Goal: Task Accomplishment & Management: Use online tool/utility

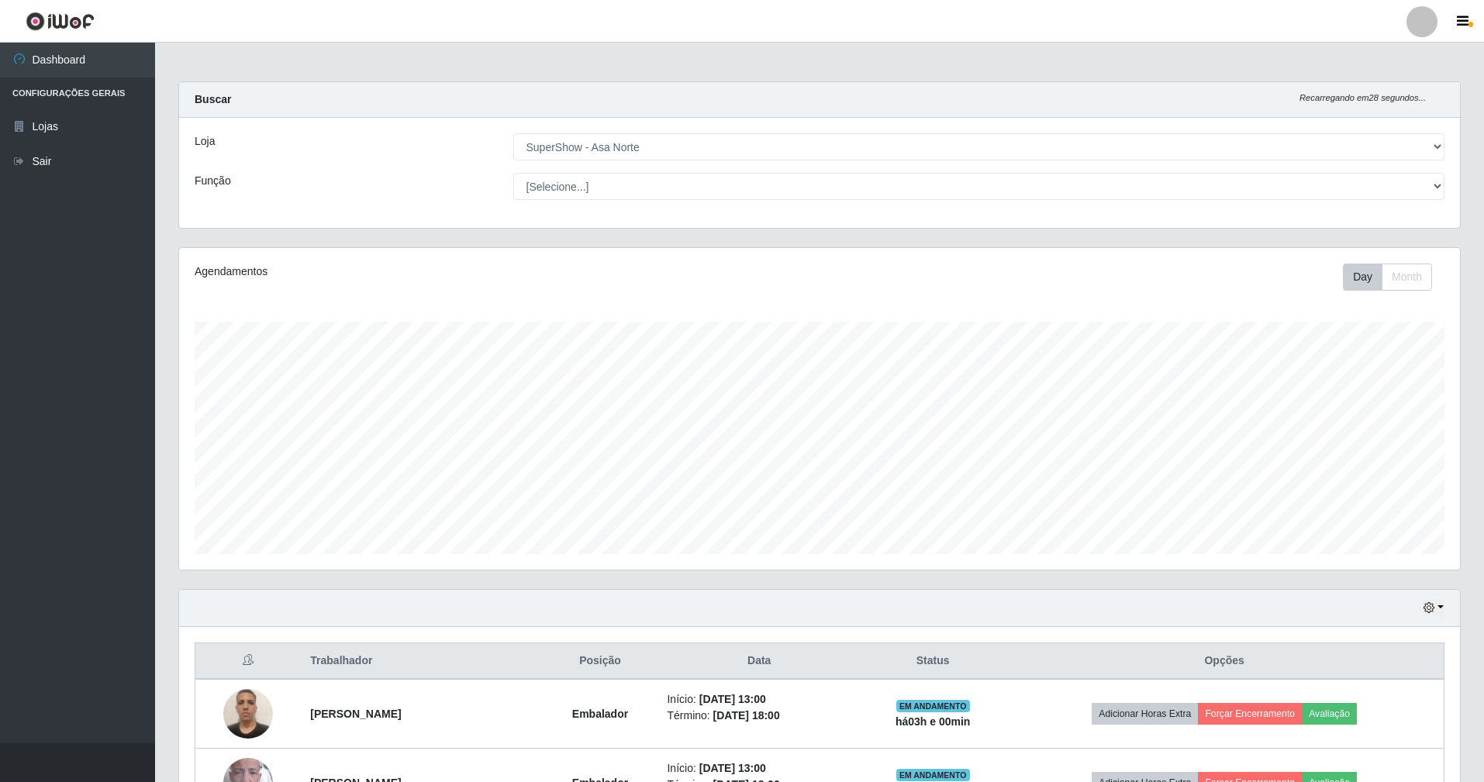
select select "71"
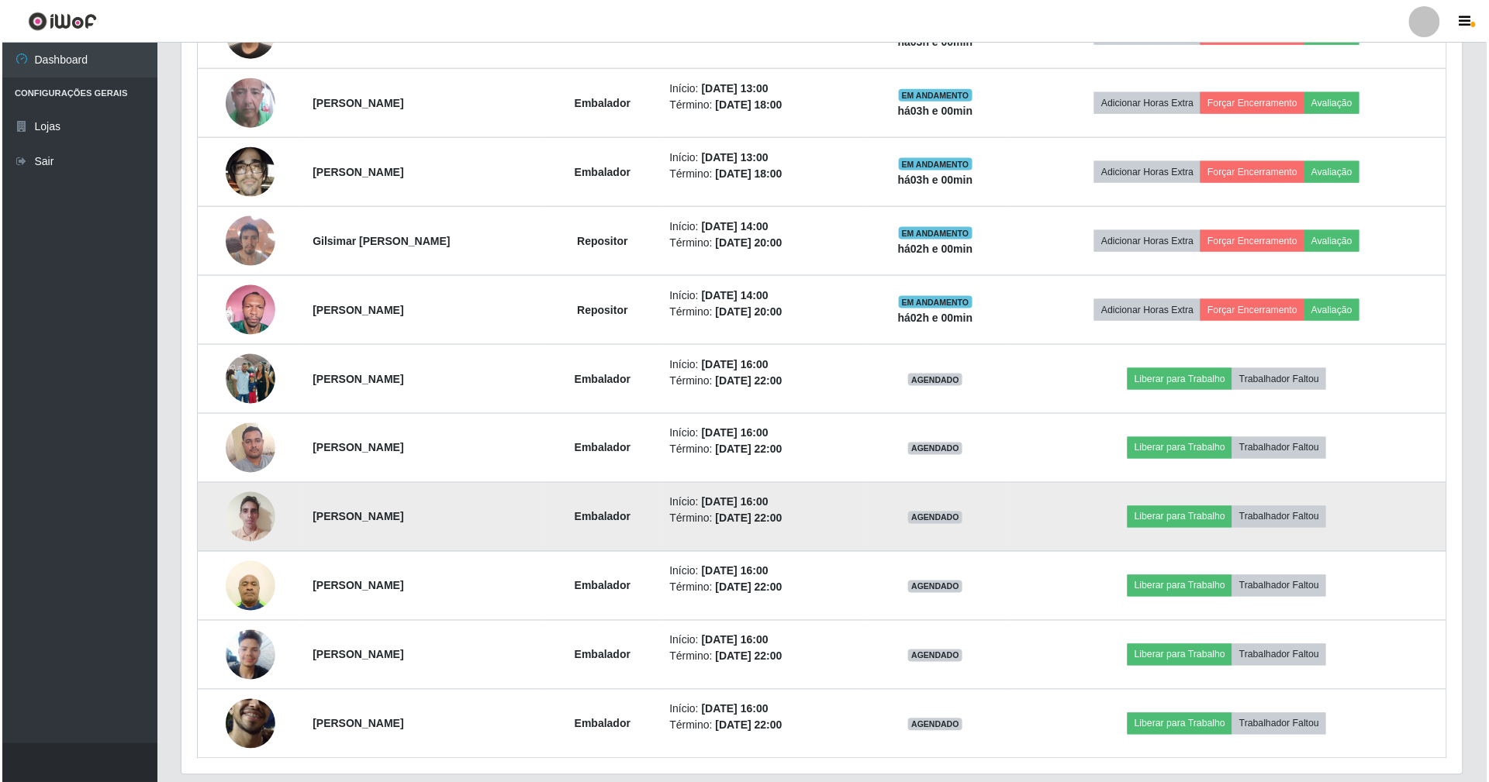
scroll to position [736, 0]
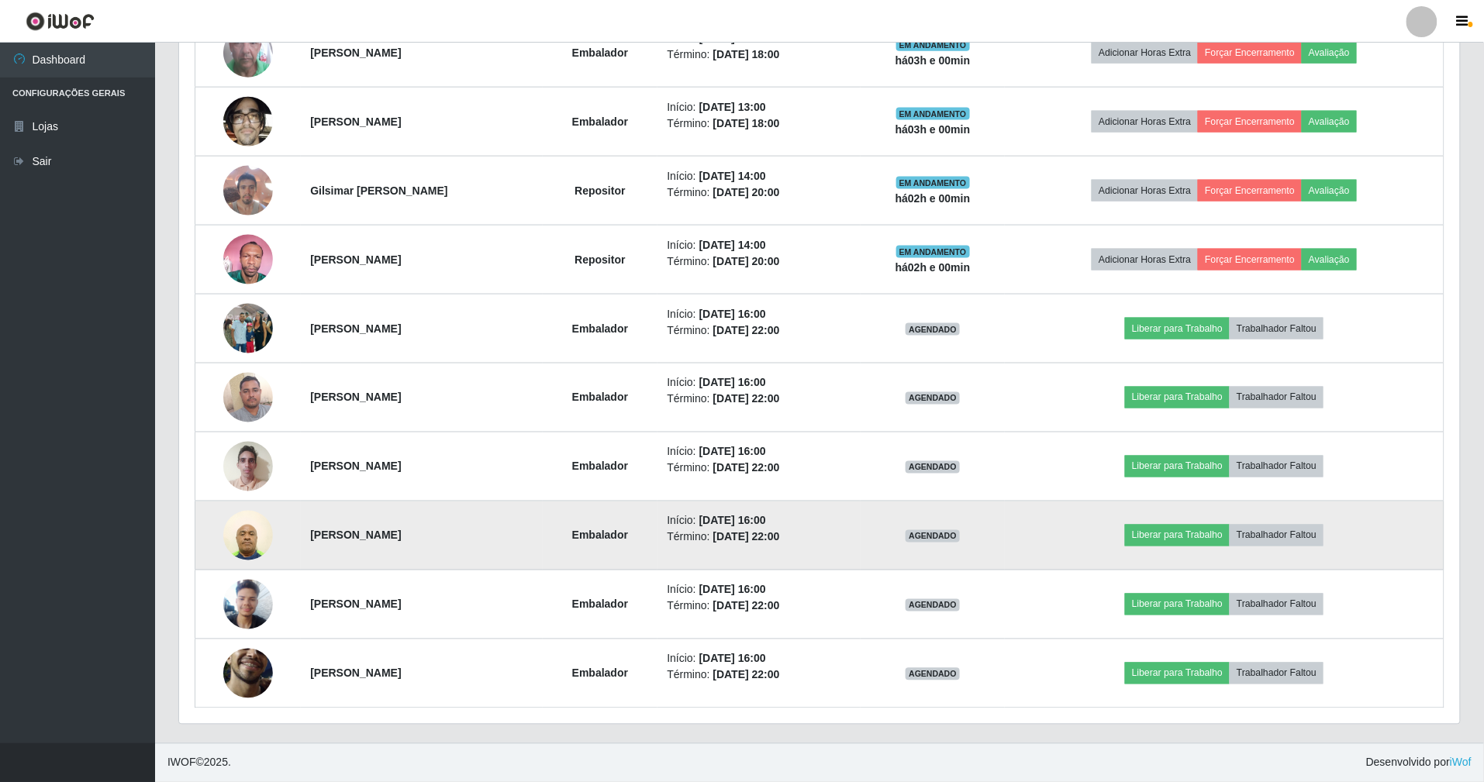
click at [240, 540] on img at bounding box center [248, 535] width 50 height 66
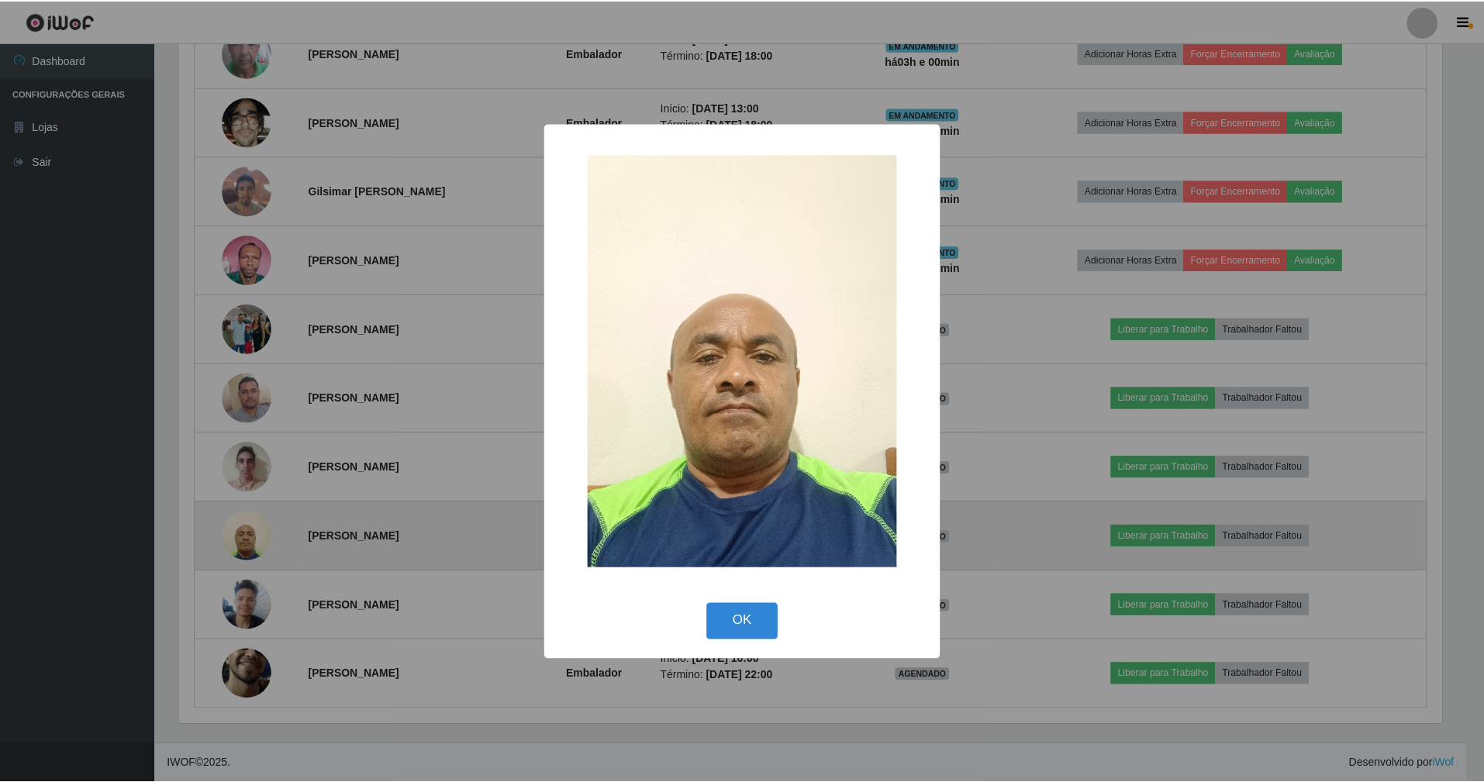
scroll to position [323, 1267]
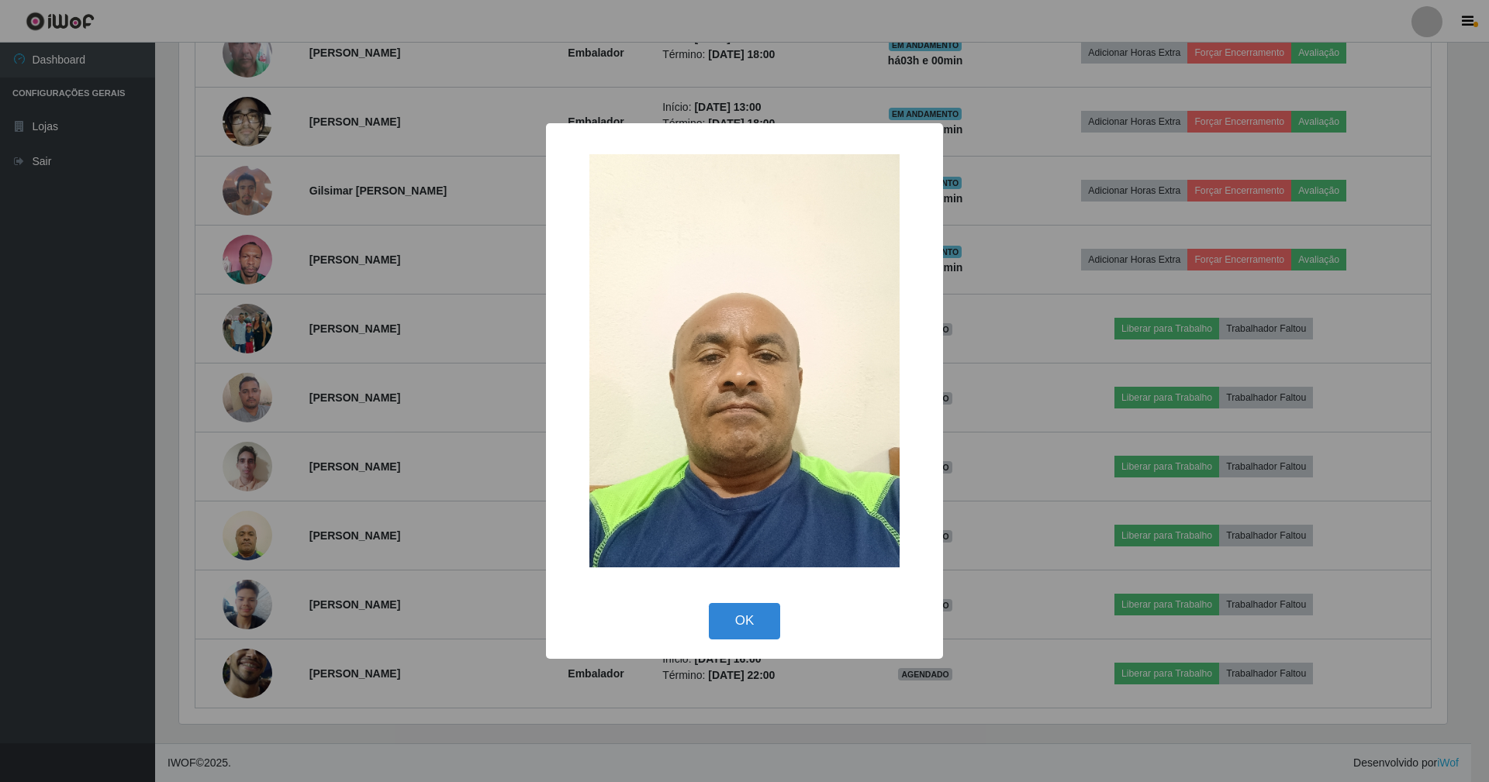
click at [709, 603] on button "OK" at bounding box center [745, 621] width 72 height 36
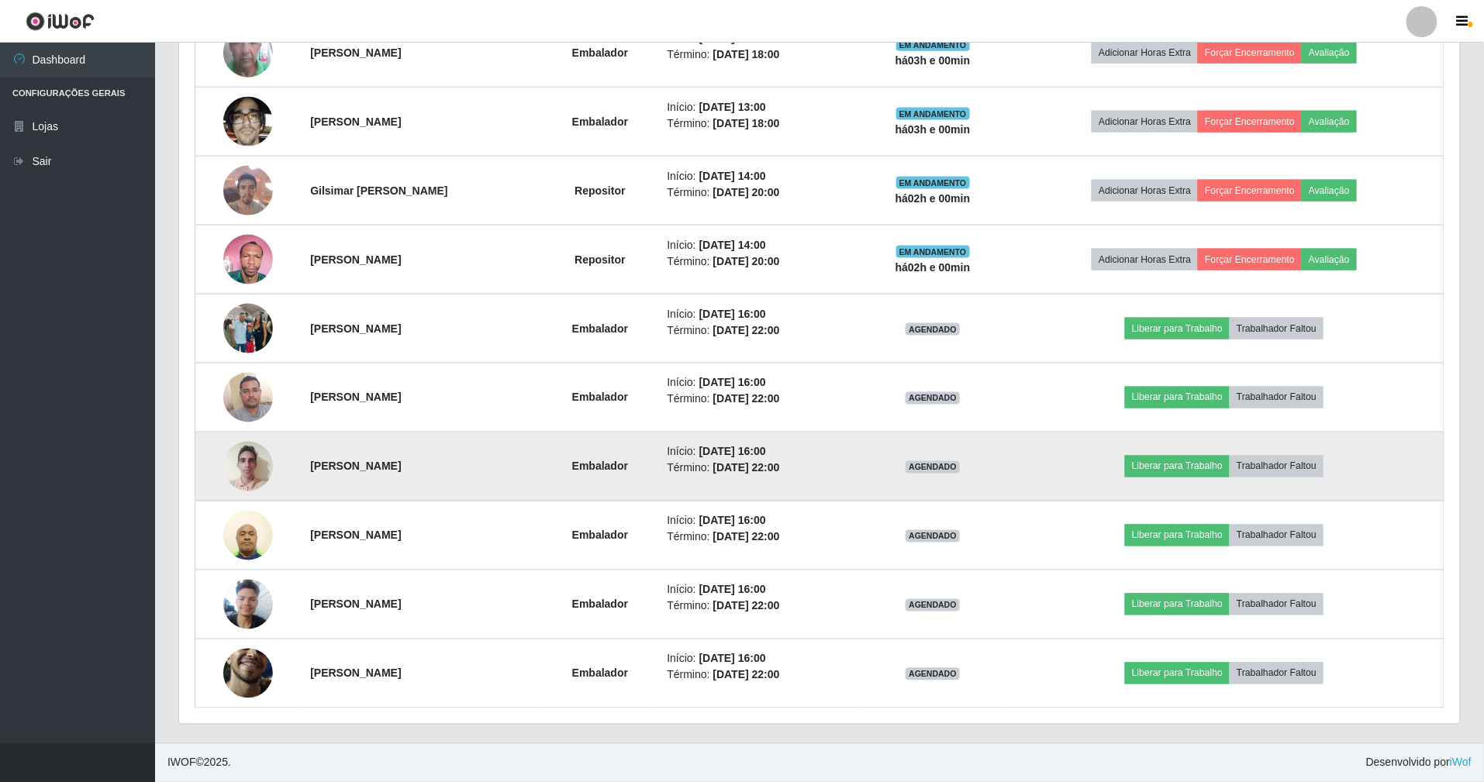
scroll to position [323, 1281]
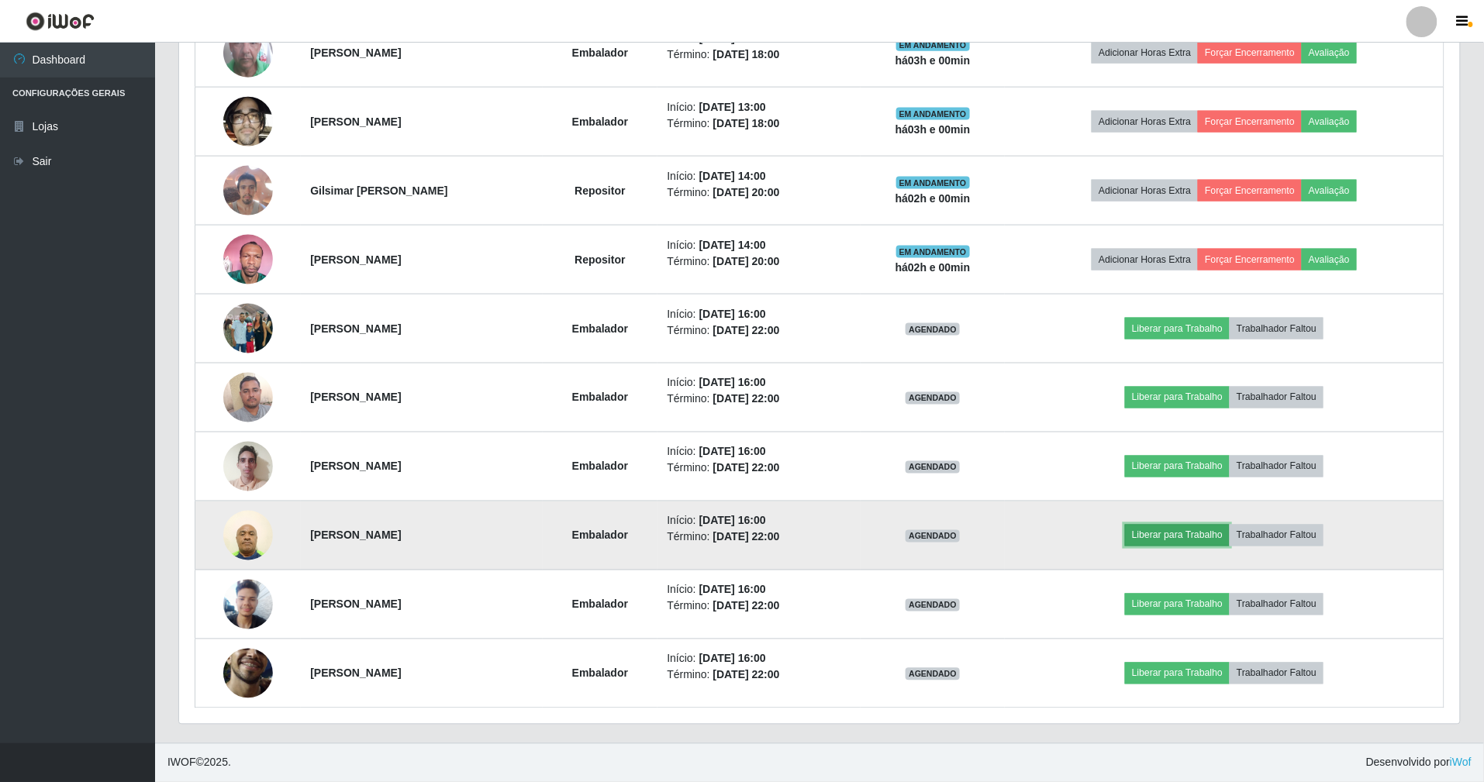
click at [1220, 540] on button "Liberar para Trabalho" at bounding box center [1177, 536] width 105 height 22
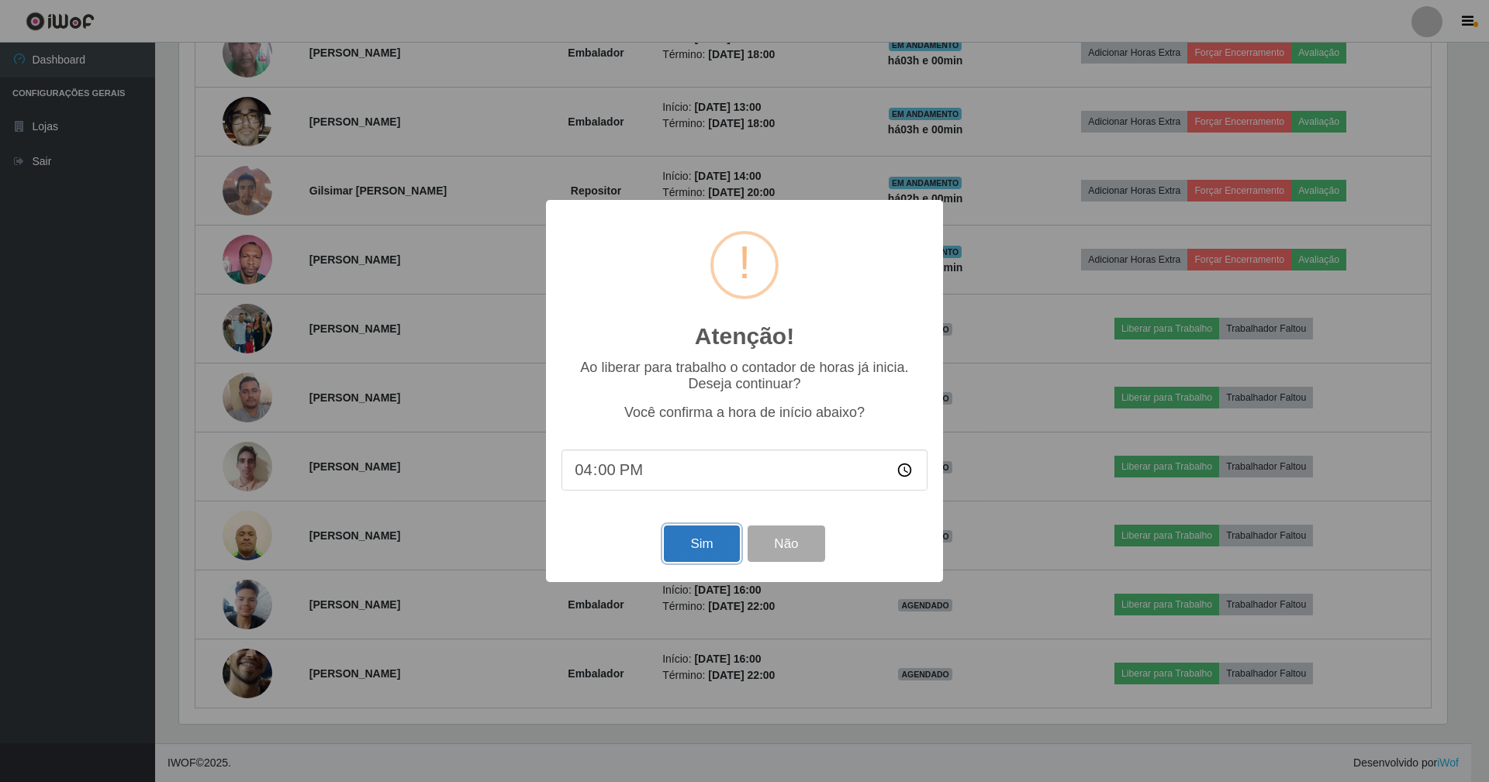
click at [678, 560] on button "Sim" at bounding box center [701, 544] width 75 height 36
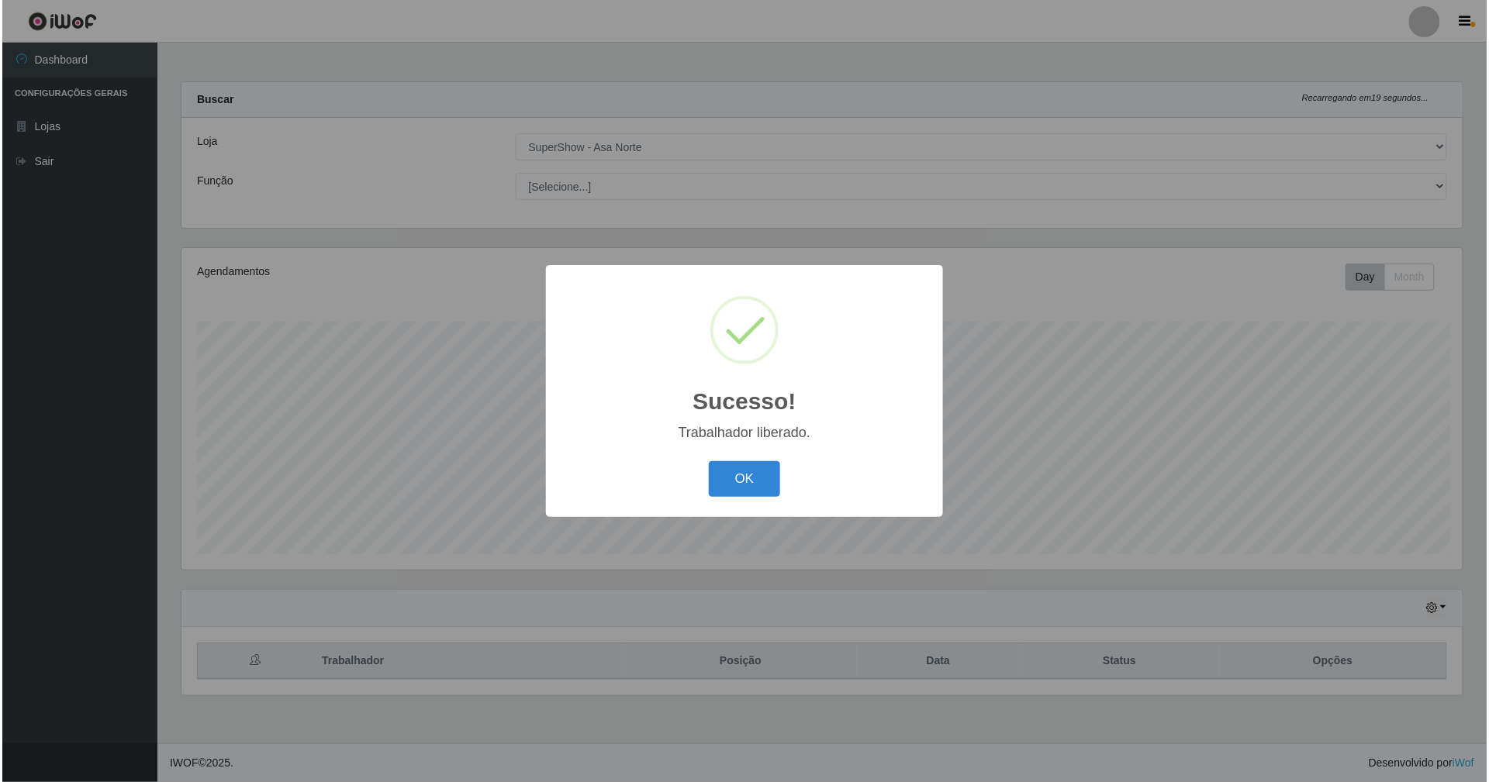
scroll to position [323, 1285]
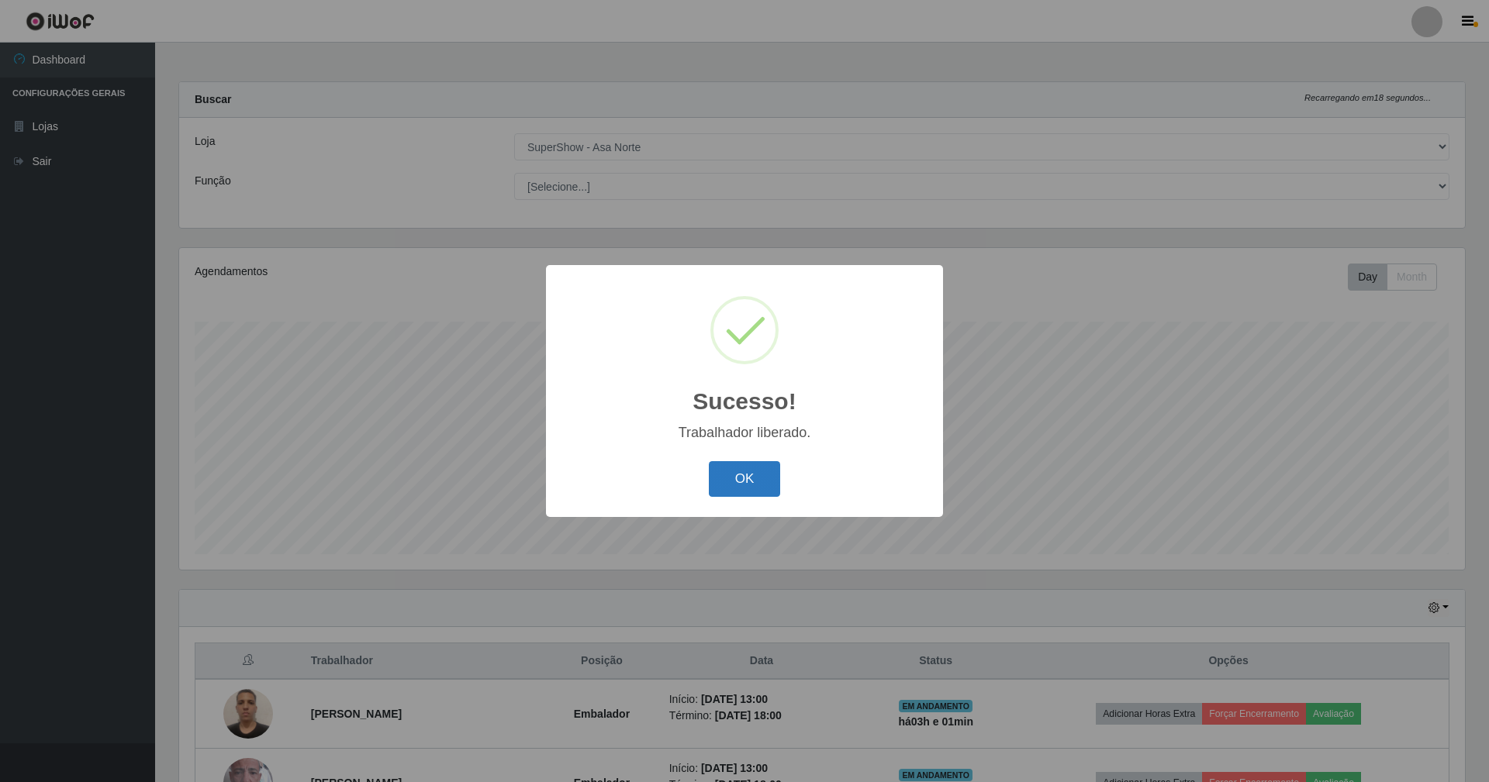
click at [738, 487] on button "OK" at bounding box center [745, 479] width 72 height 36
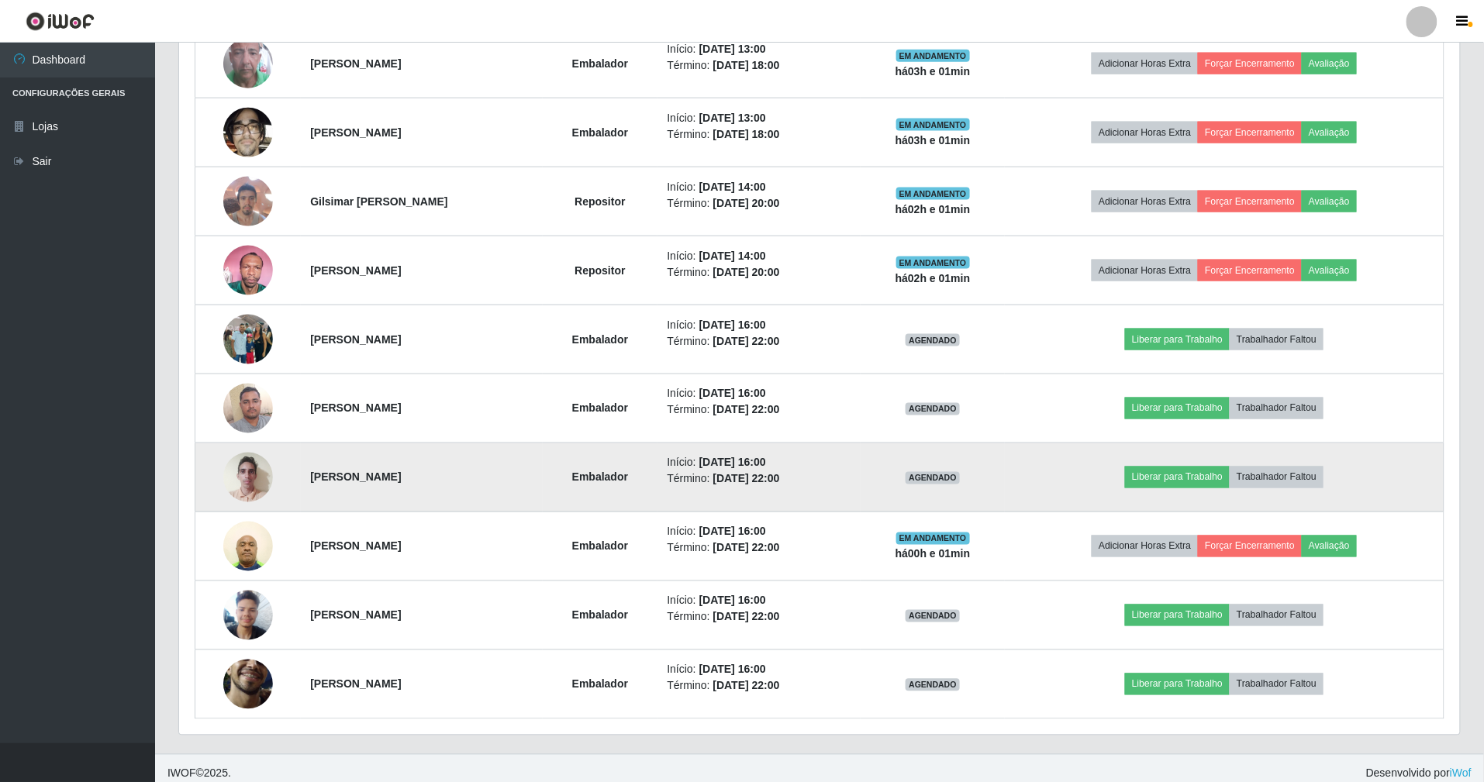
scroll to position [723, 0]
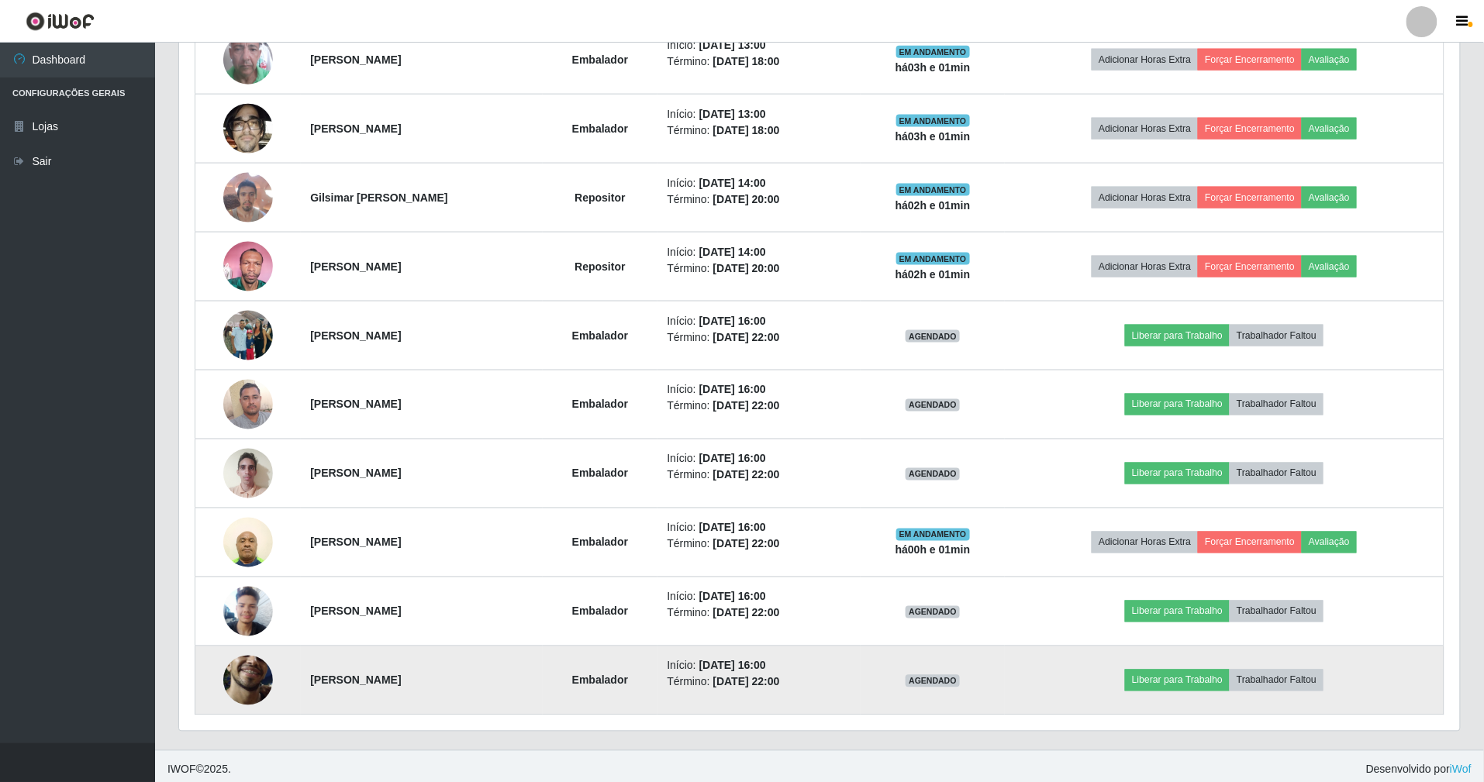
click at [236, 696] on img at bounding box center [248, 681] width 50 height 110
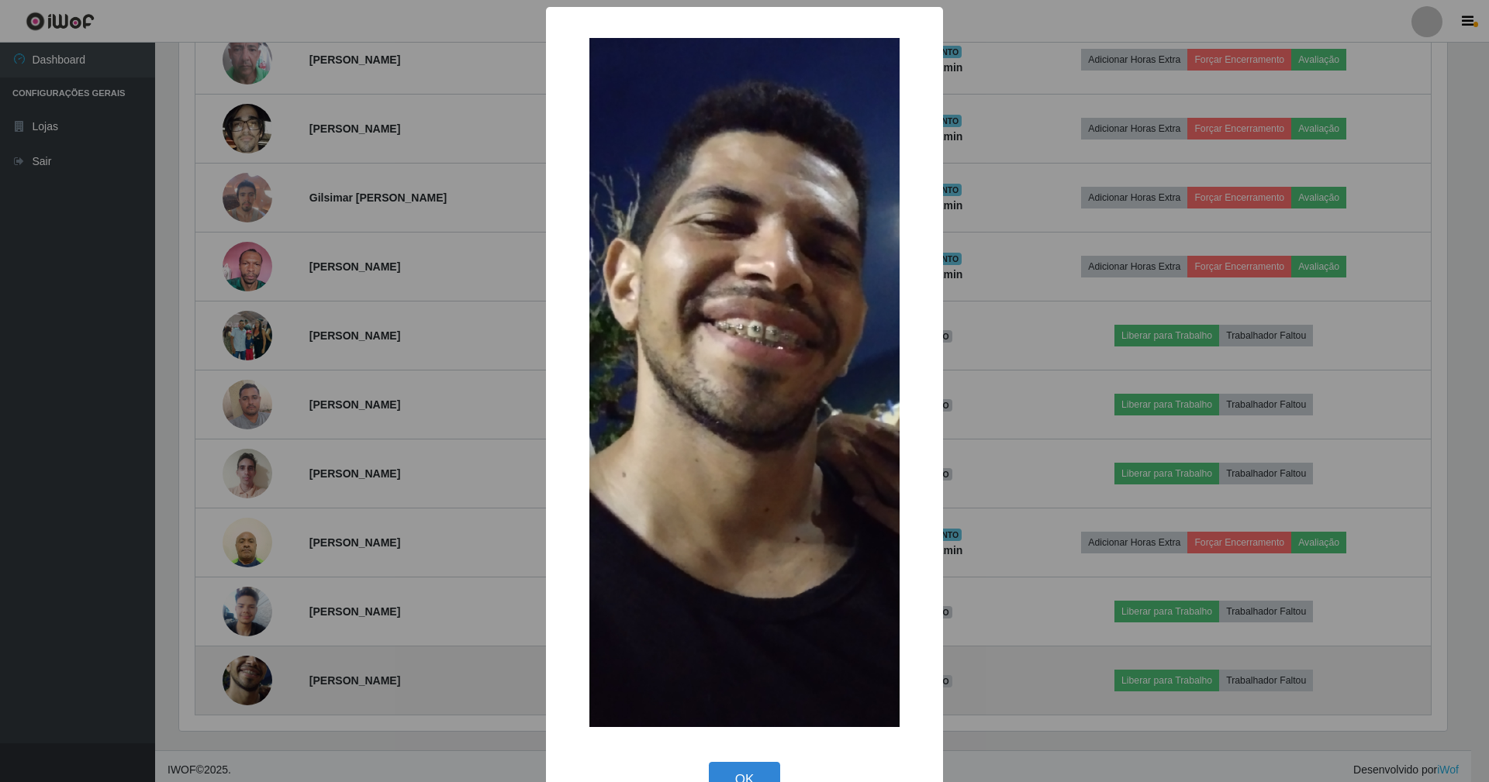
click at [709, 762] on button "OK" at bounding box center [745, 780] width 72 height 36
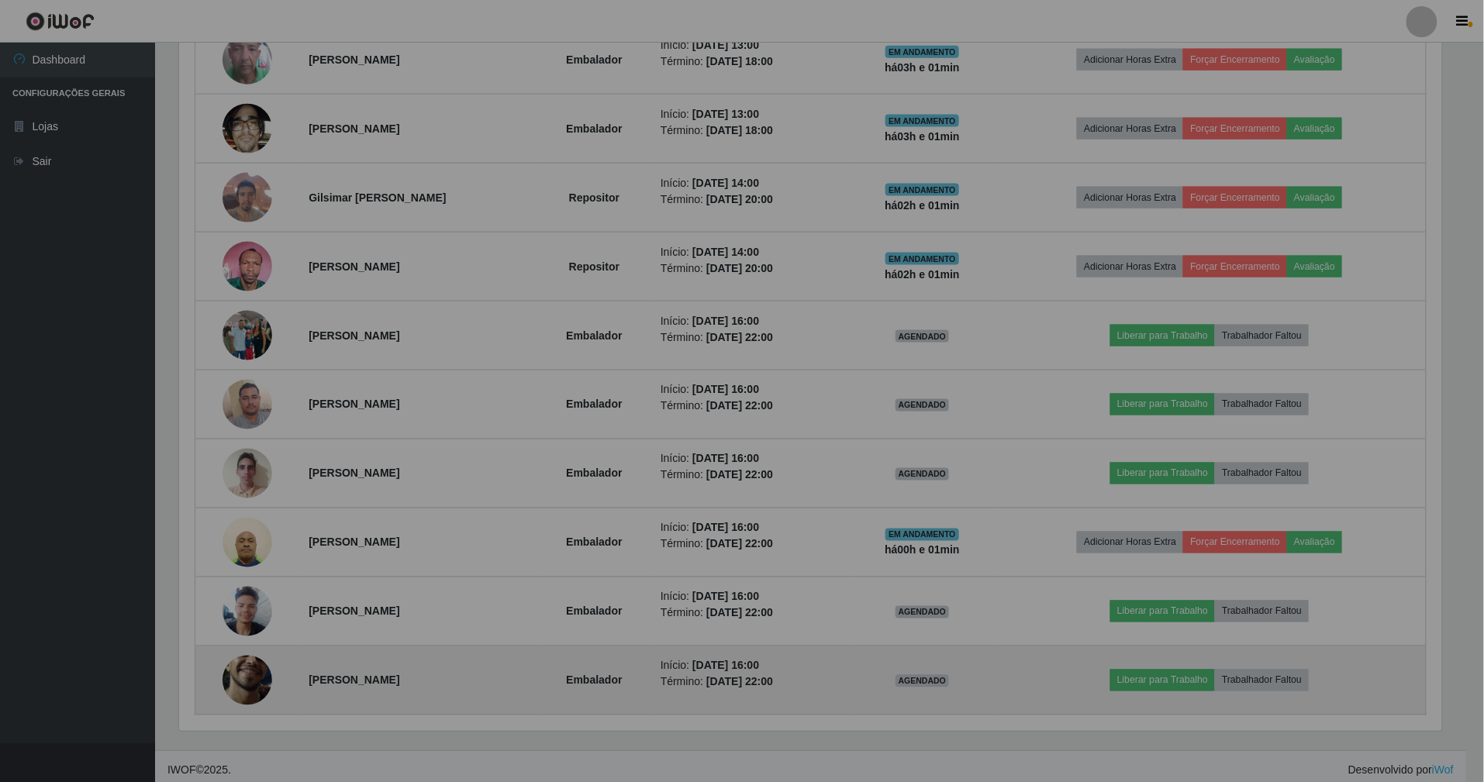
scroll to position [323, 1281]
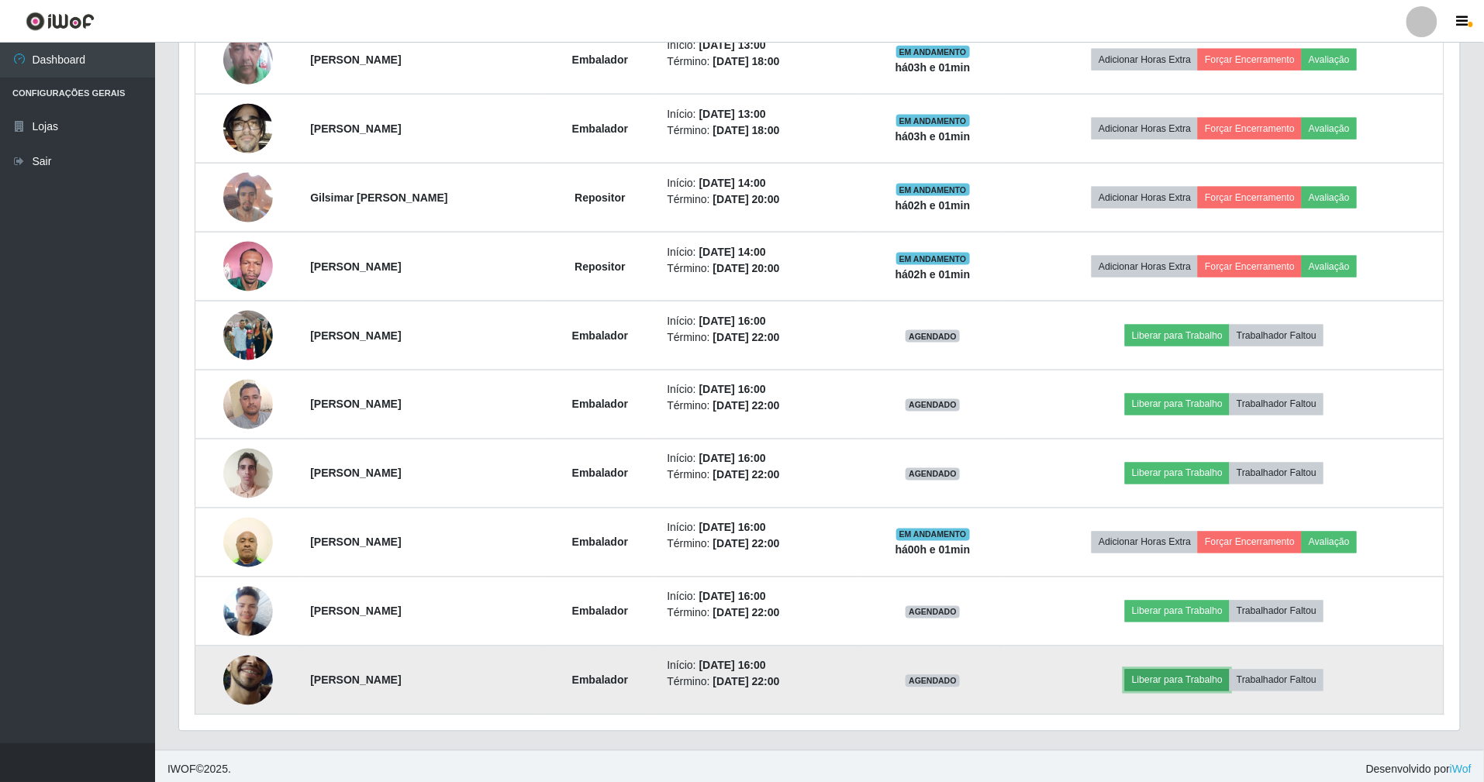
click at [1186, 690] on button "Liberar para Trabalho" at bounding box center [1177, 681] width 105 height 22
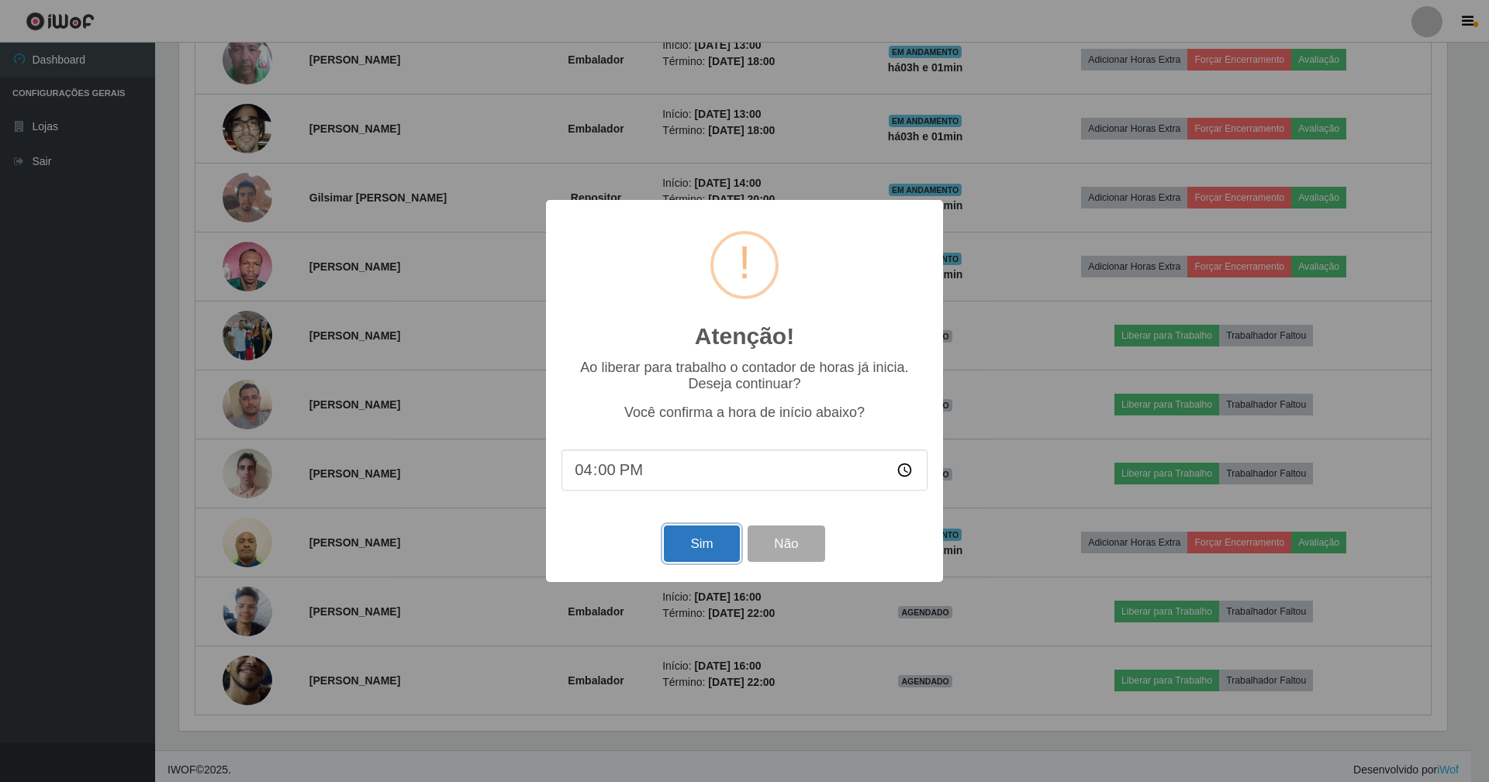
click at [681, 544] on button "Sim" at bounding box center [701, 544] width 75 height 36
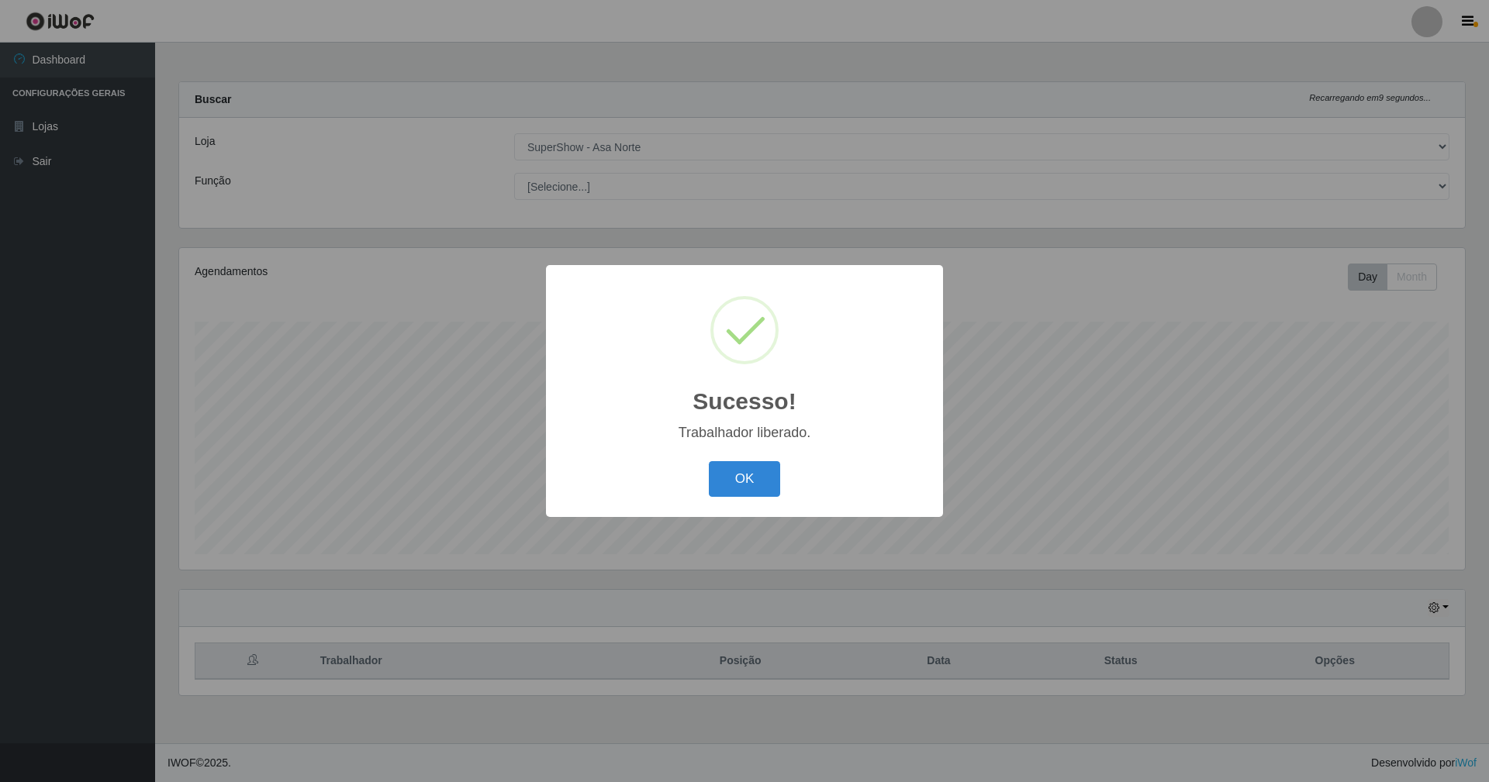
scroll to position [323, 1285]
click at [709, 461] on button "OK" at bounding box center [745, 479] width 72 height 36
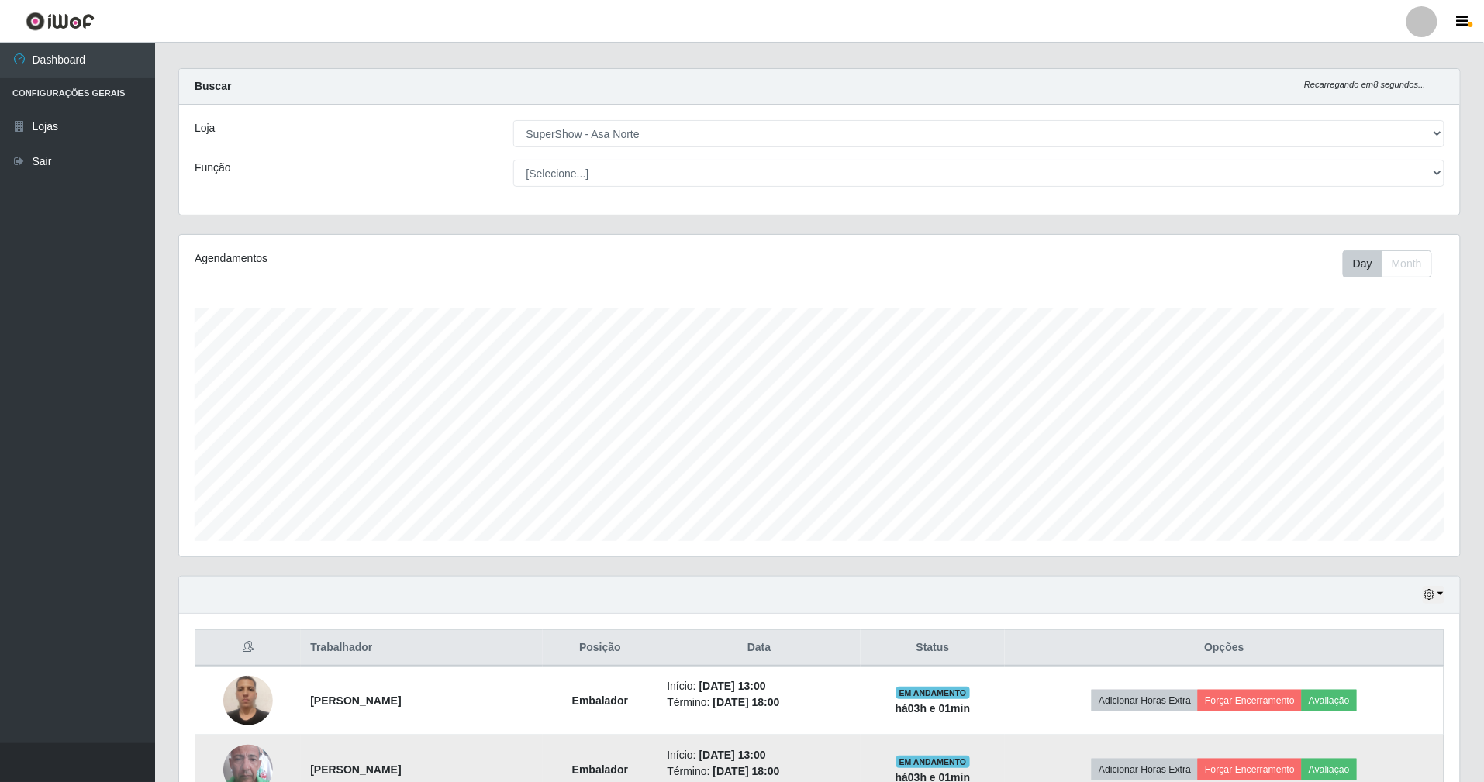
scroll to position [0, 0]
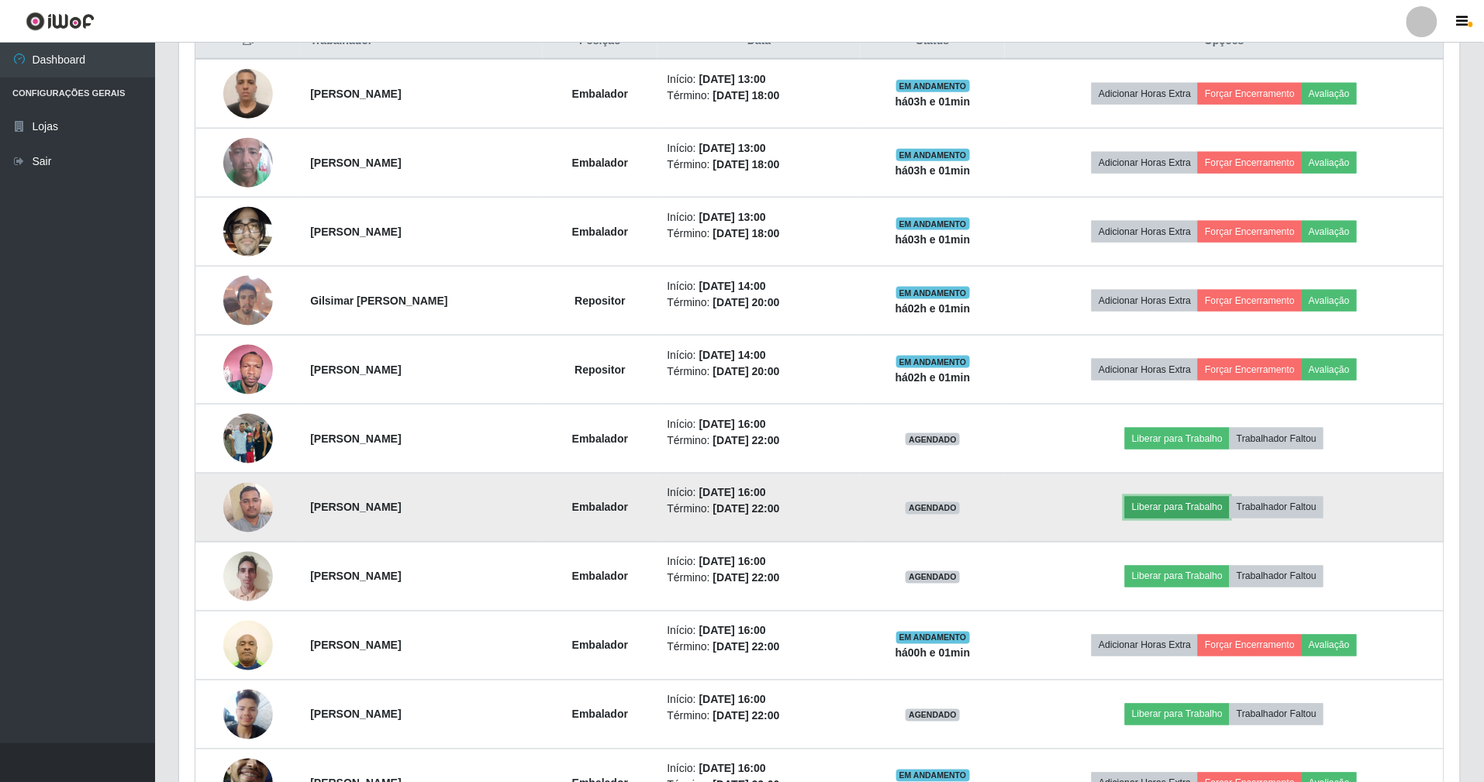
click at [1182, 518] on button "Liberar para Trabalho" at bounding box center [1177, 508] width 105 height 22
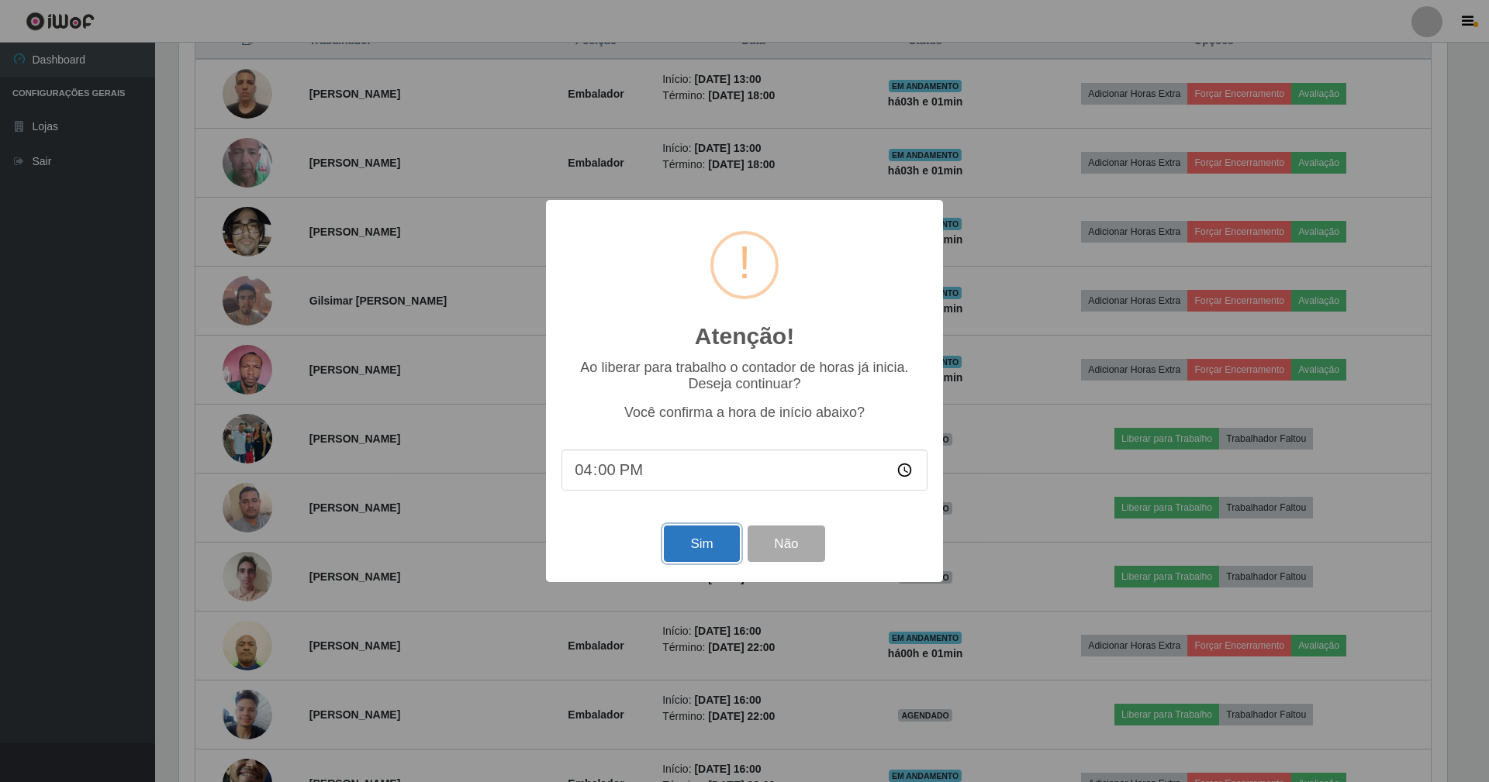
click at [696, 553] on button "Sim" at bounding box center [701, 544] width 75 height 36
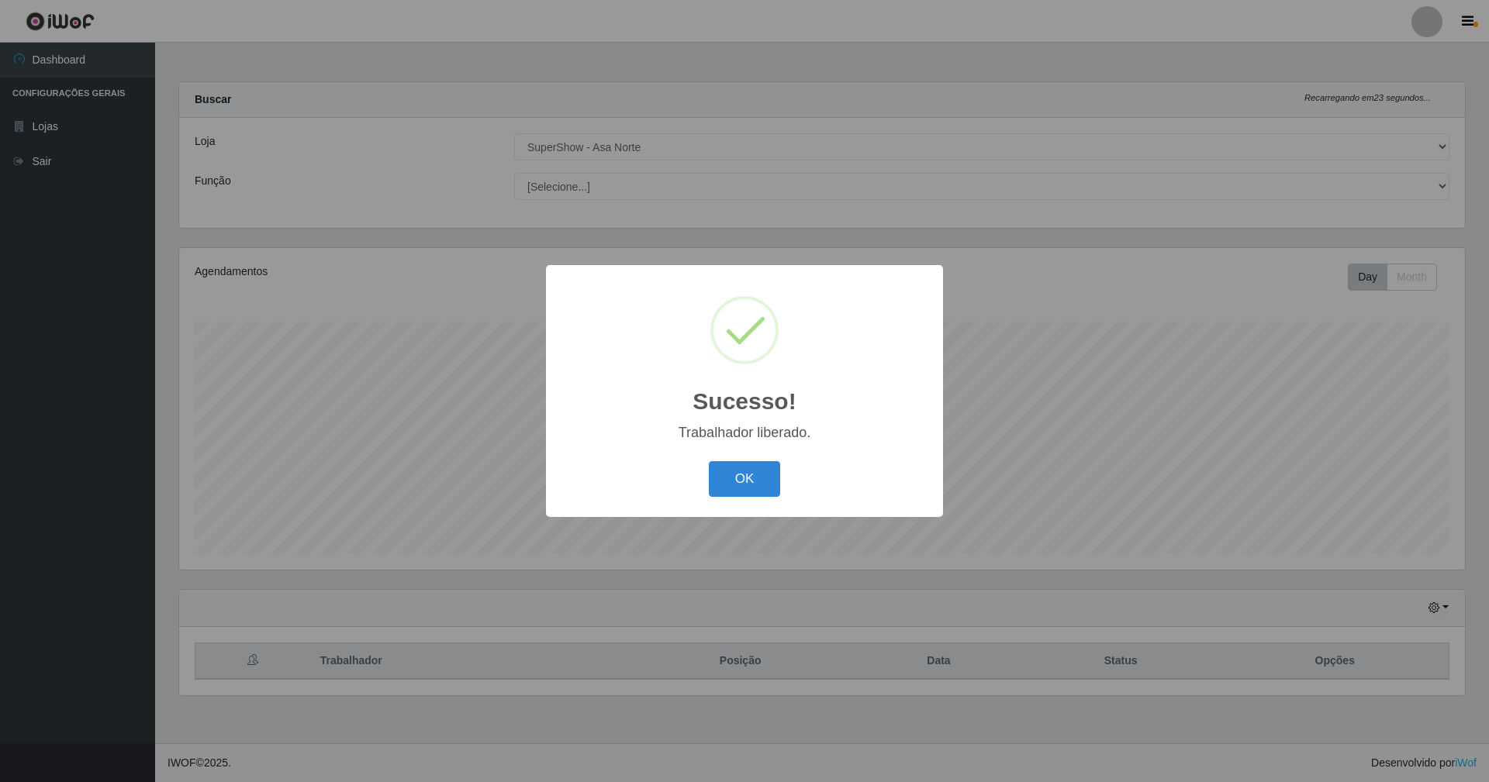
click at [709, 461] on button "OK" at bounding box center [745, 479] width 72 height 36
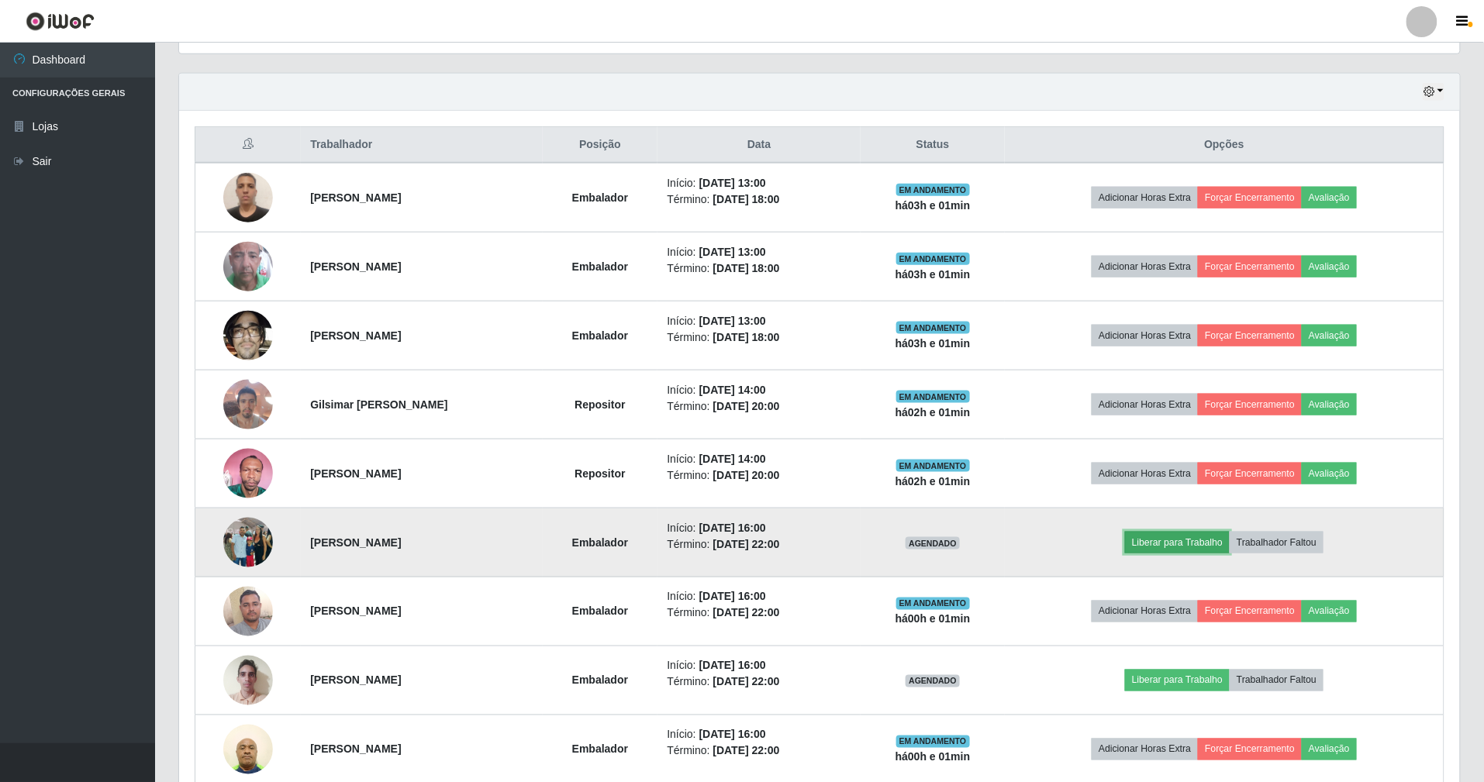
click at [1171, 547] on button "Liberar para Trabalho" at bounding box center [1177, 543] width 105 height 22
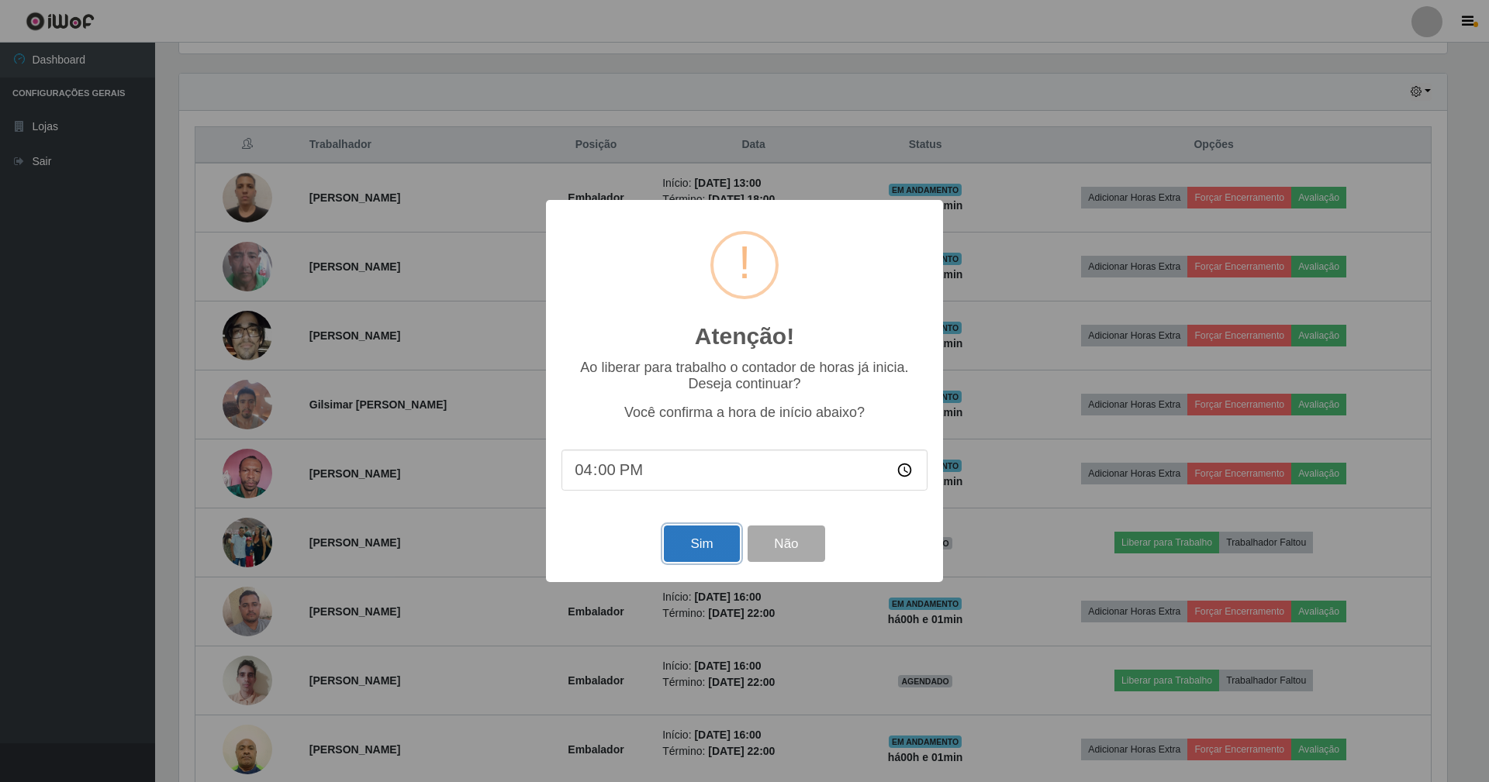
click at [713, 546] on button "Sim" at bounding box center [701, 544] width 75 height 36
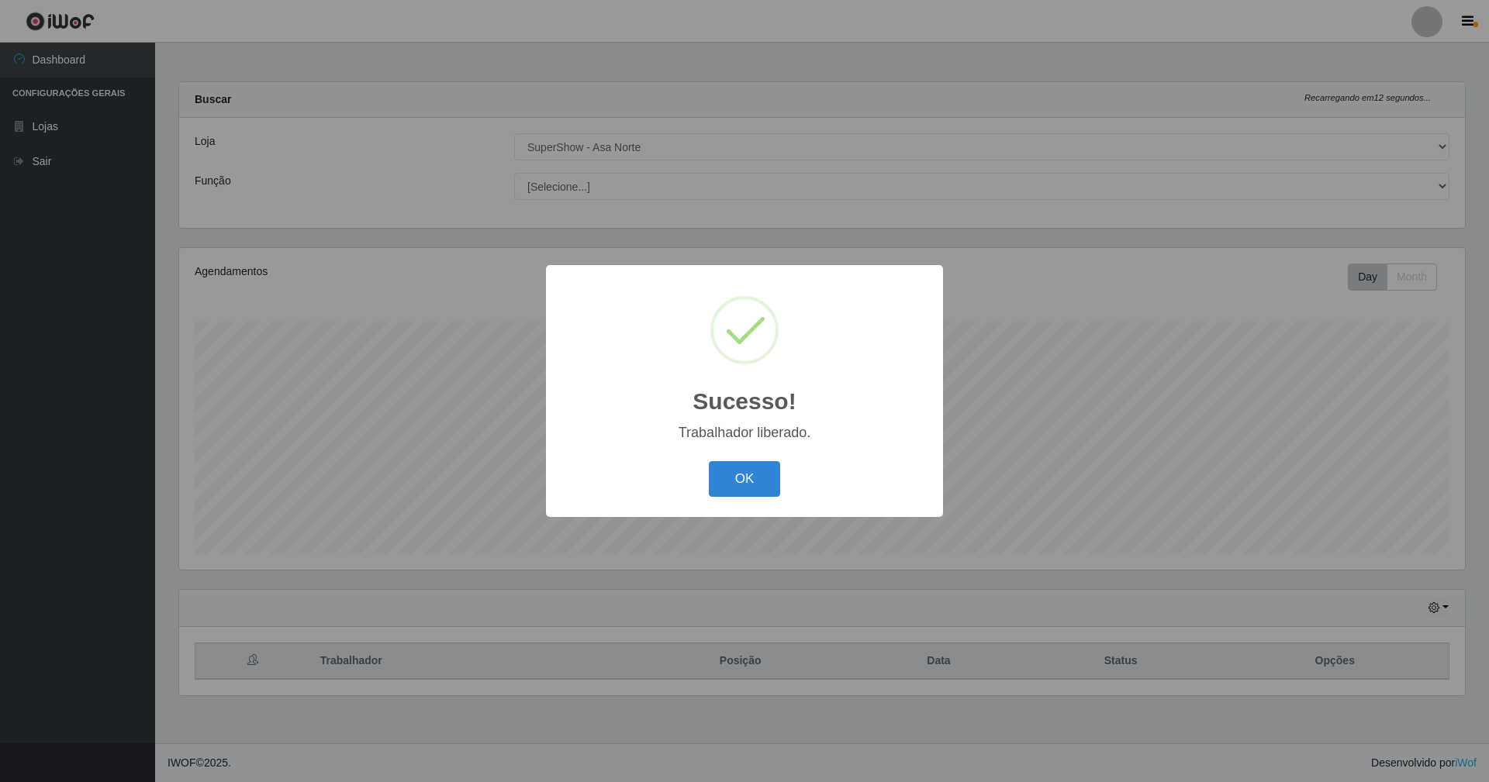
click at [709, 461] on button "OK" at bounding box center [745, 479] width 72 height 36
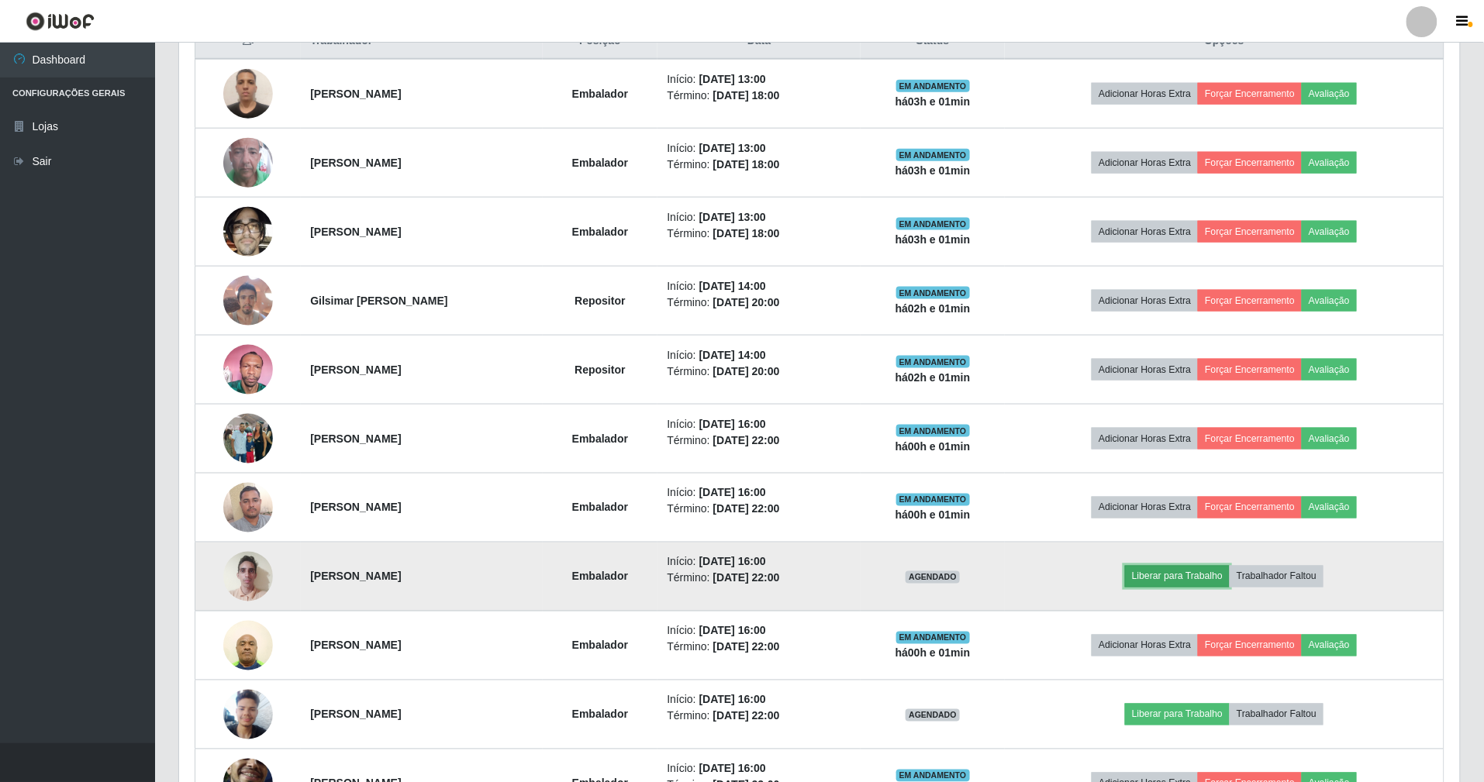
click at [1166, 578] on button "Liberar para Trabalho" at bounding box center [1177, 577] width 105 height 22
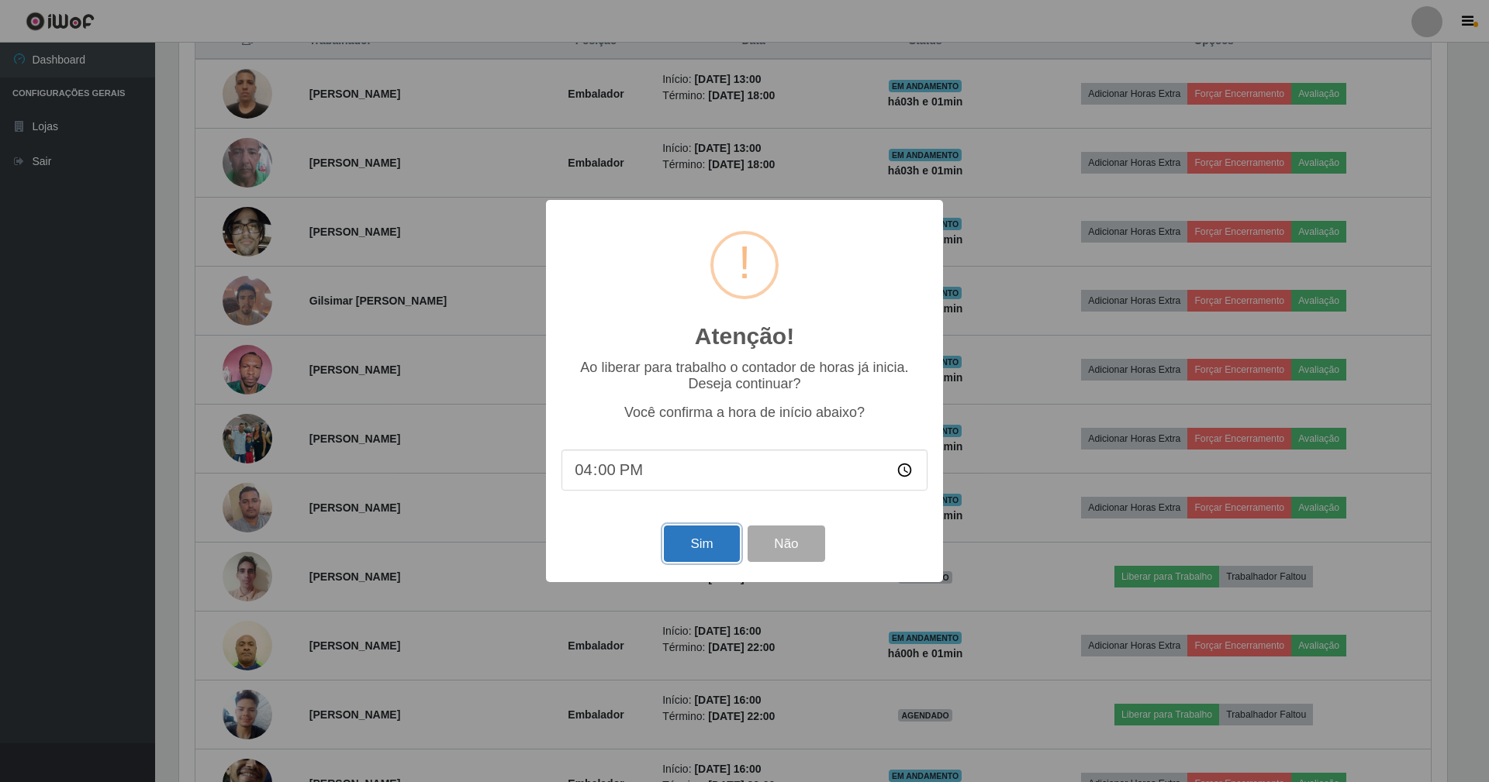
click at [696, 543] on button "Sim" at bounding box center [701, 544] width 75 height 36
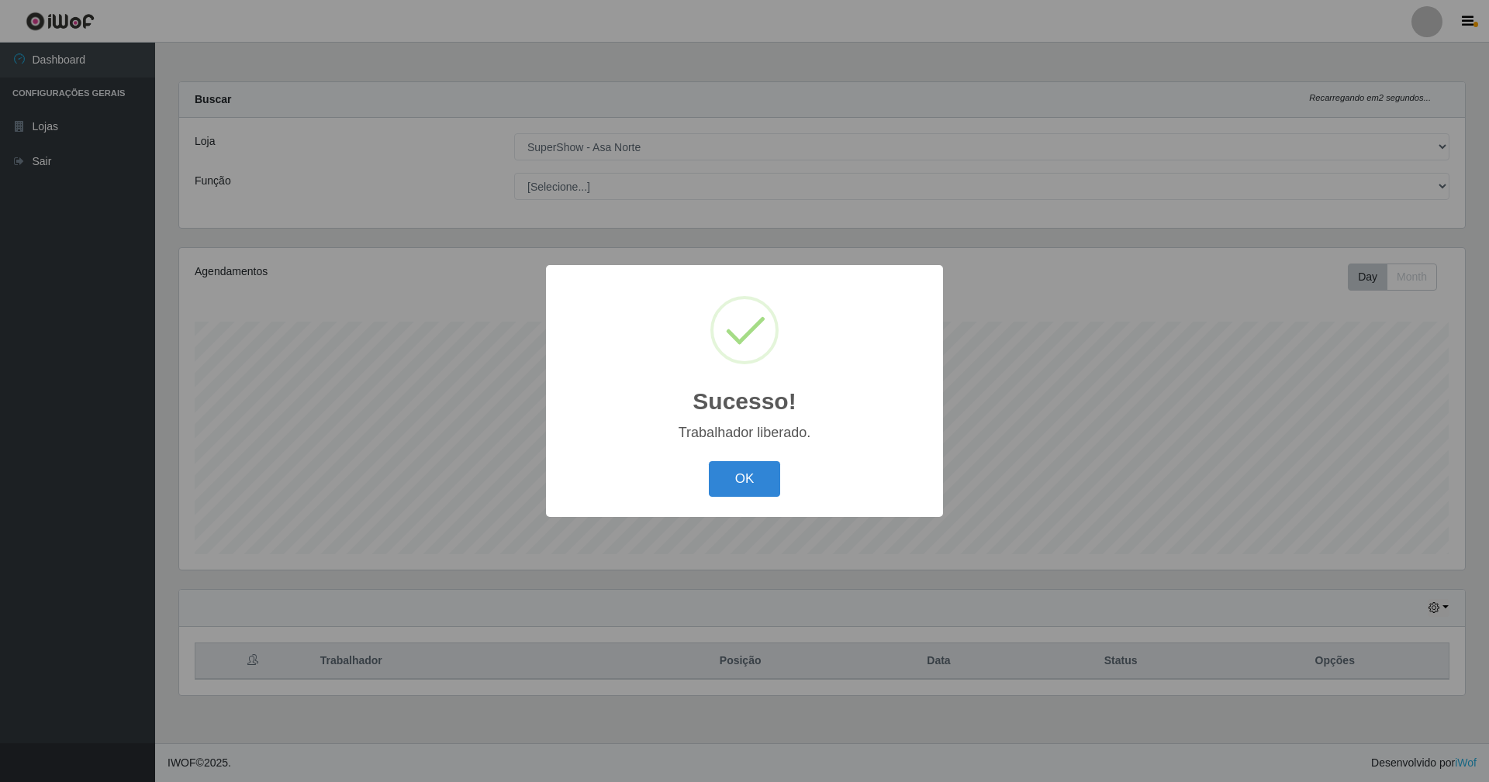
click at [709, 461] on button "OK" at bounding box center [745, 479] width 72 height 36
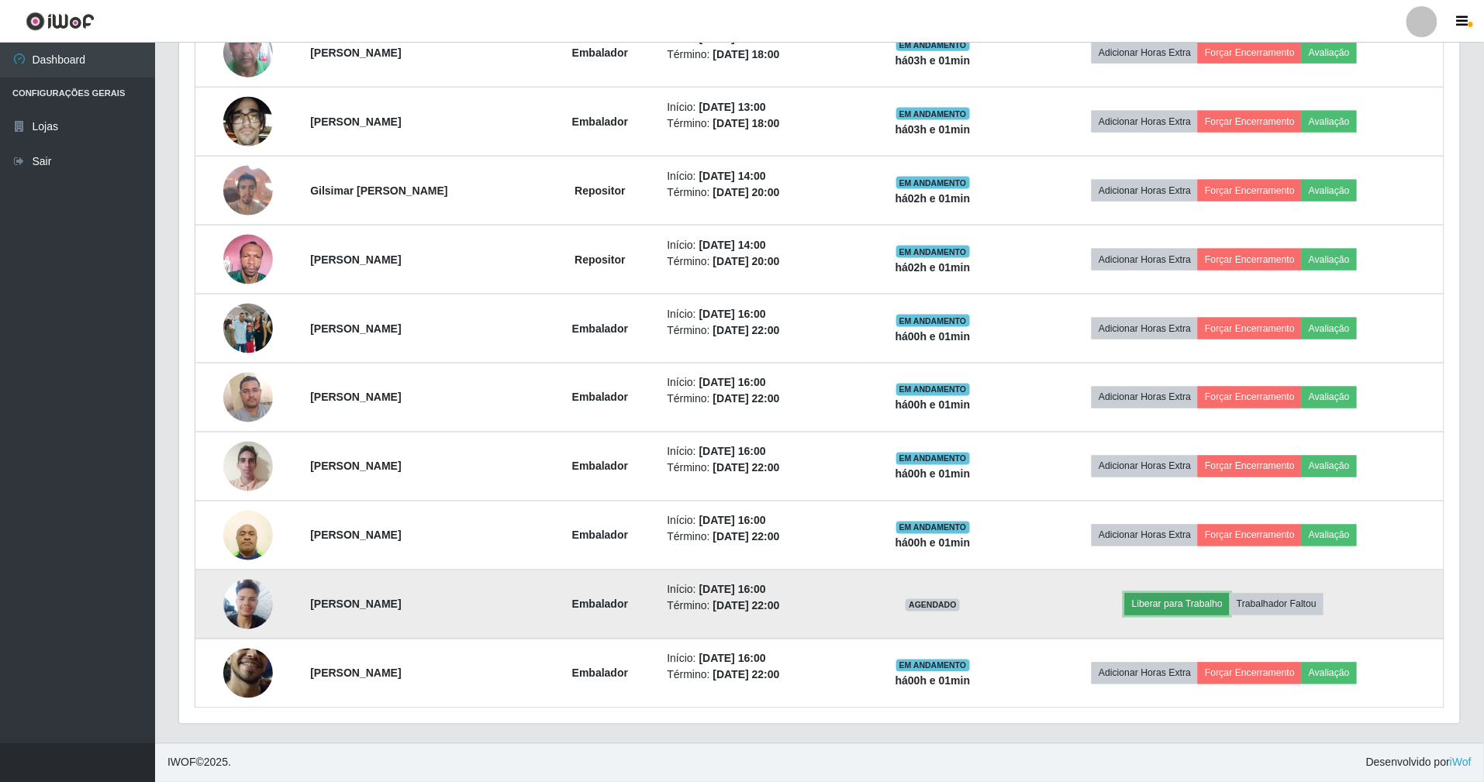
click at [1163, 605] on button "Liberar para Trabalho" at bounding box center [1177, 605] width 105 height 22
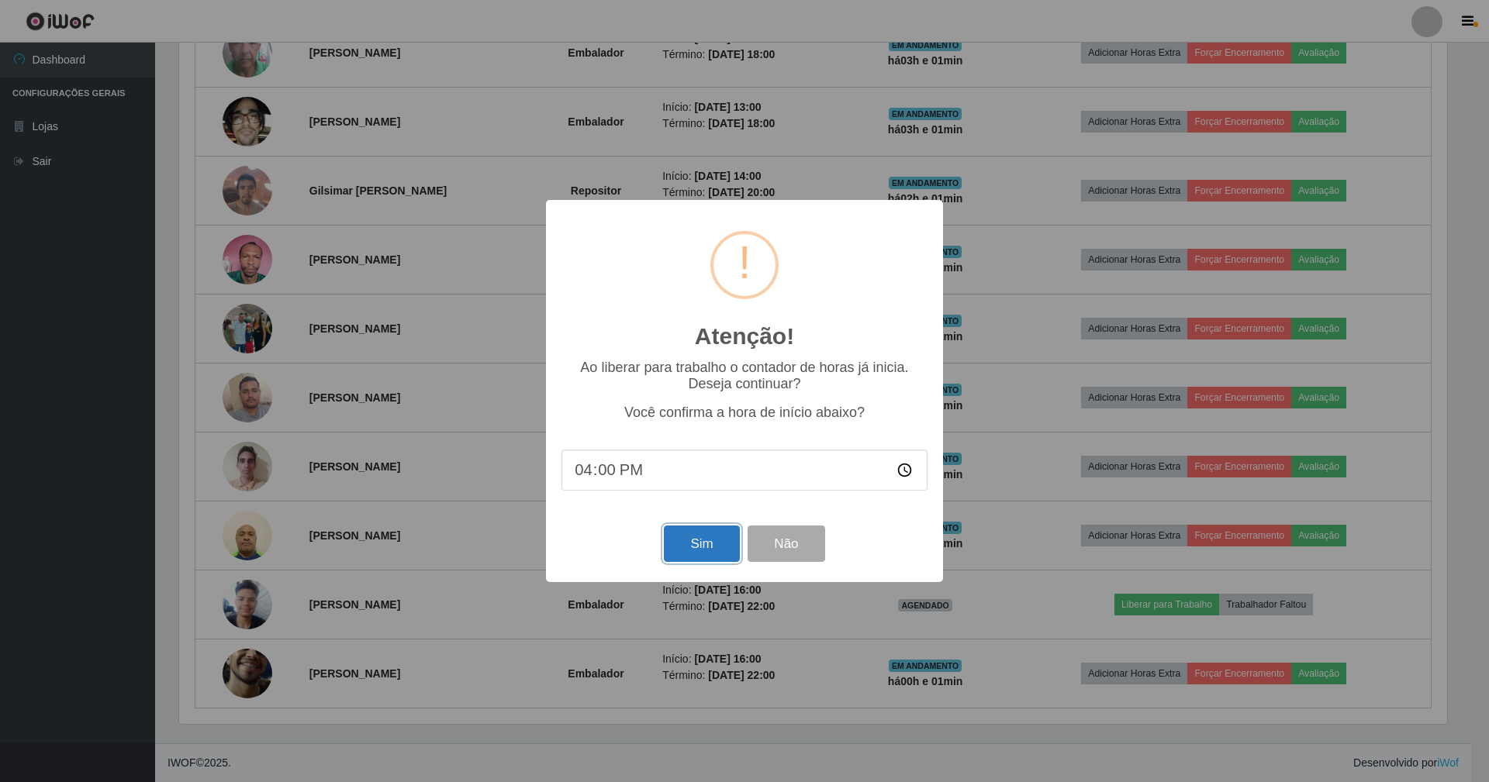
click at [718, 549] on button "Sim" at bounding box center [701, 544] width 75 height 36
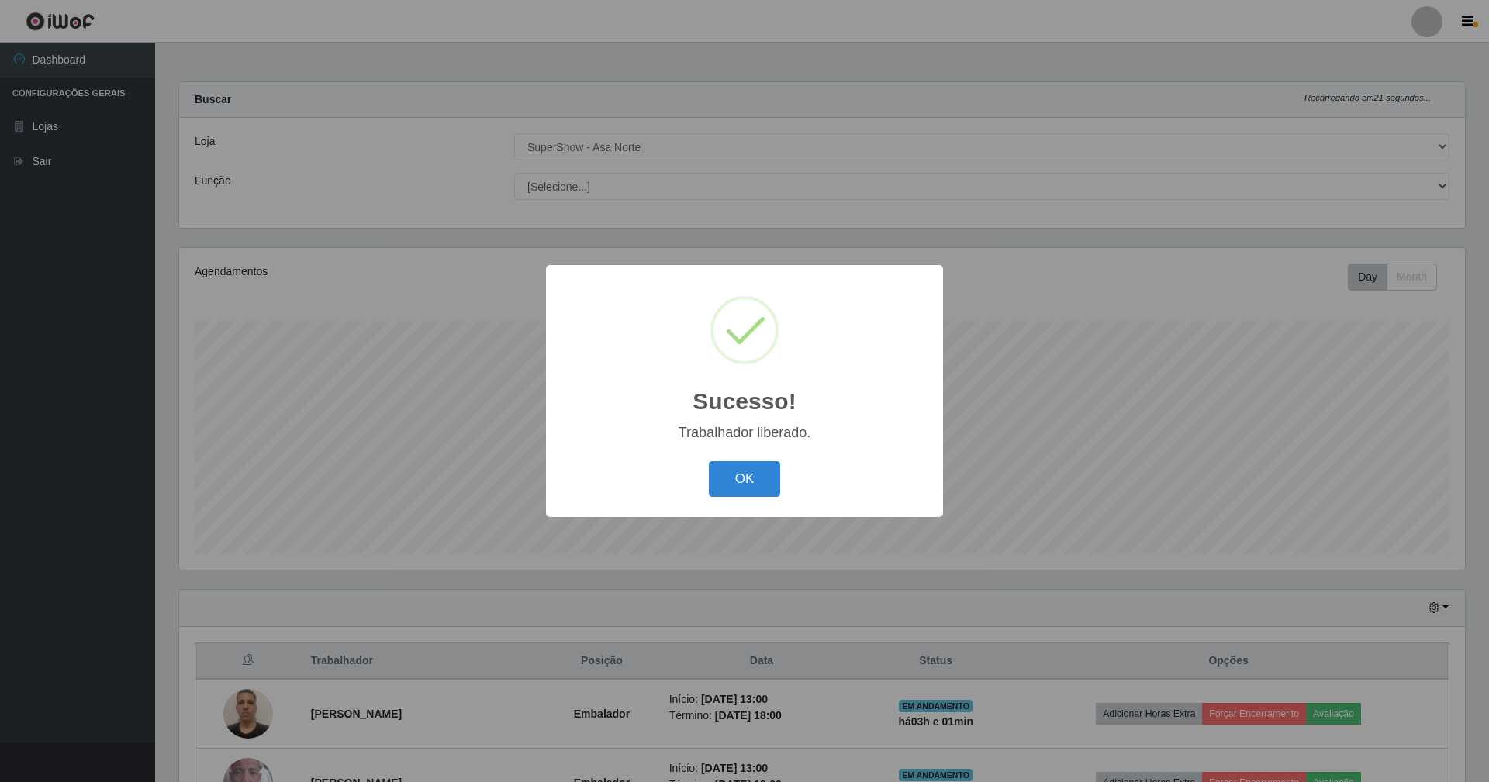
click at [709, 461] on button "OK" at bounding box center [745, 479] width 72 height 36
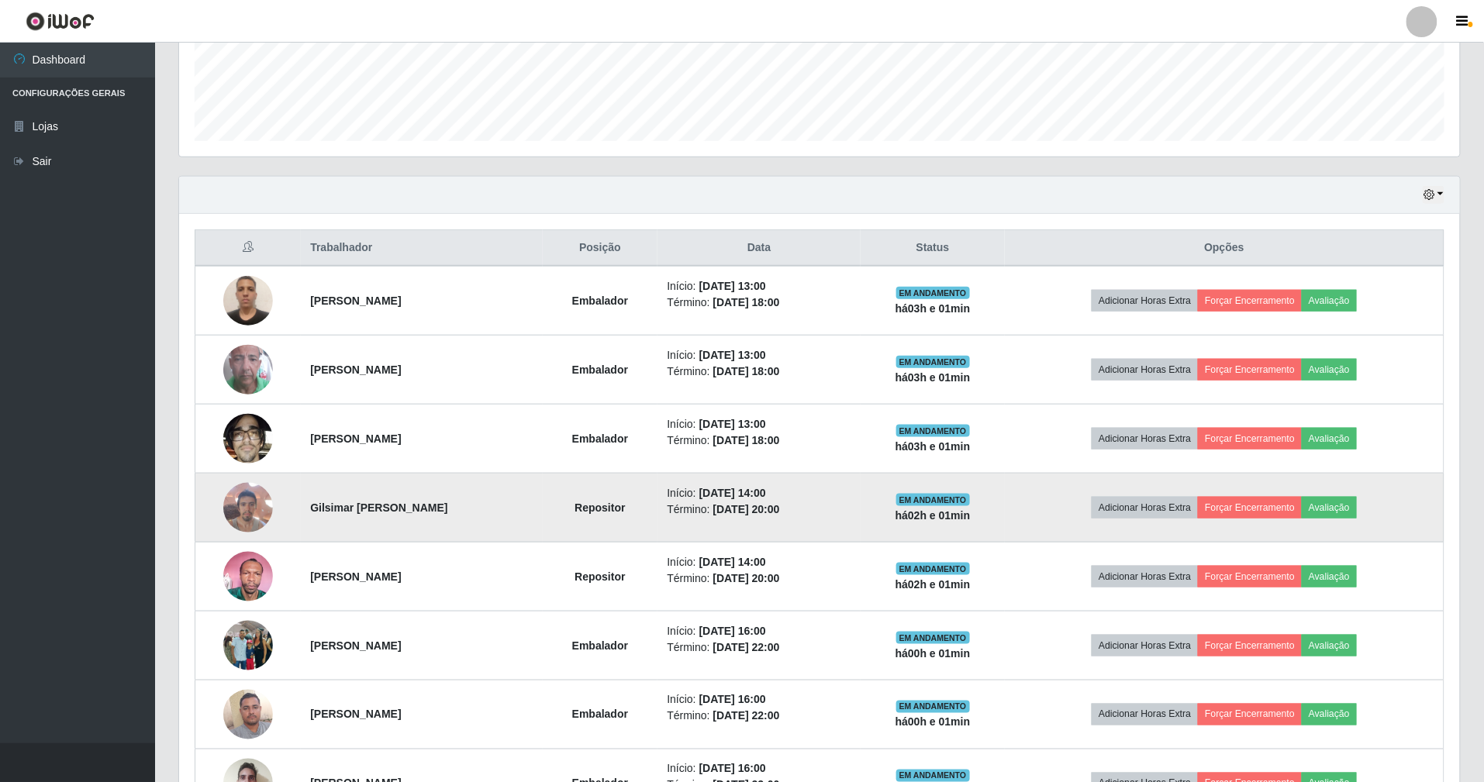
click at [248, 526] on img at bounding box center [248, 508] width 50 height 66
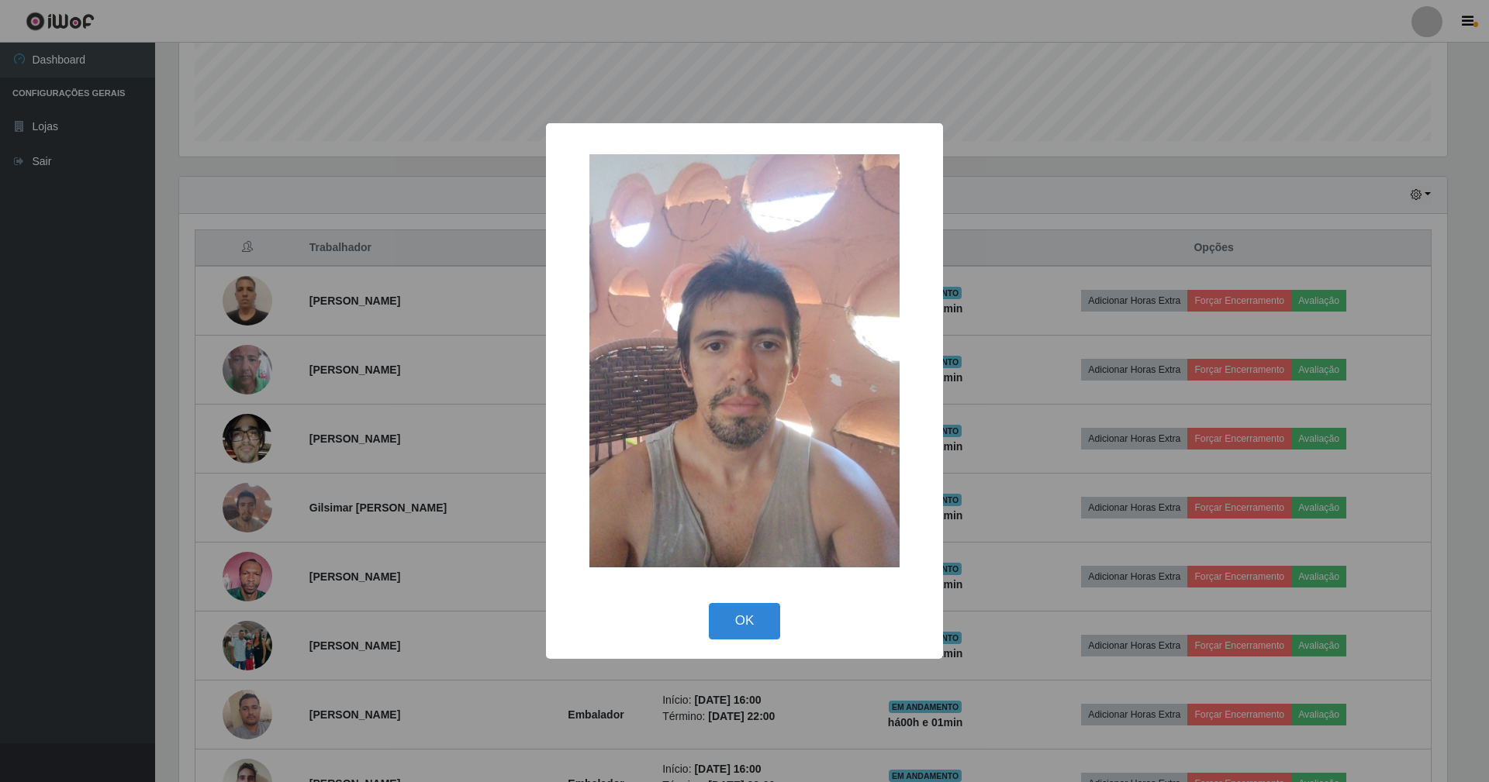
click at [709, 603] on button "OK" at bounding box center [745, 621] width 72 height 36
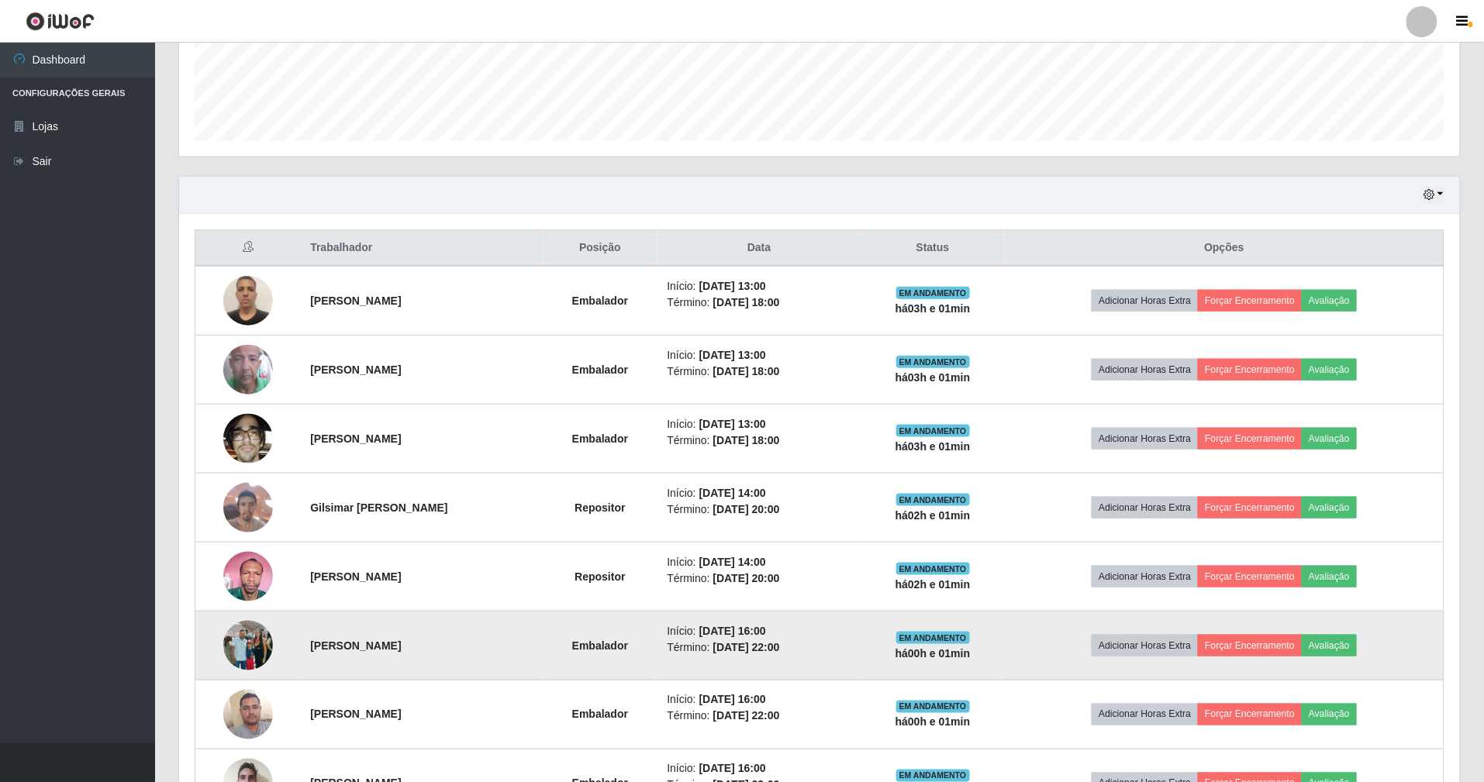
click at [234, 631] on img at bounding box center [248, 646] width 50 height 66
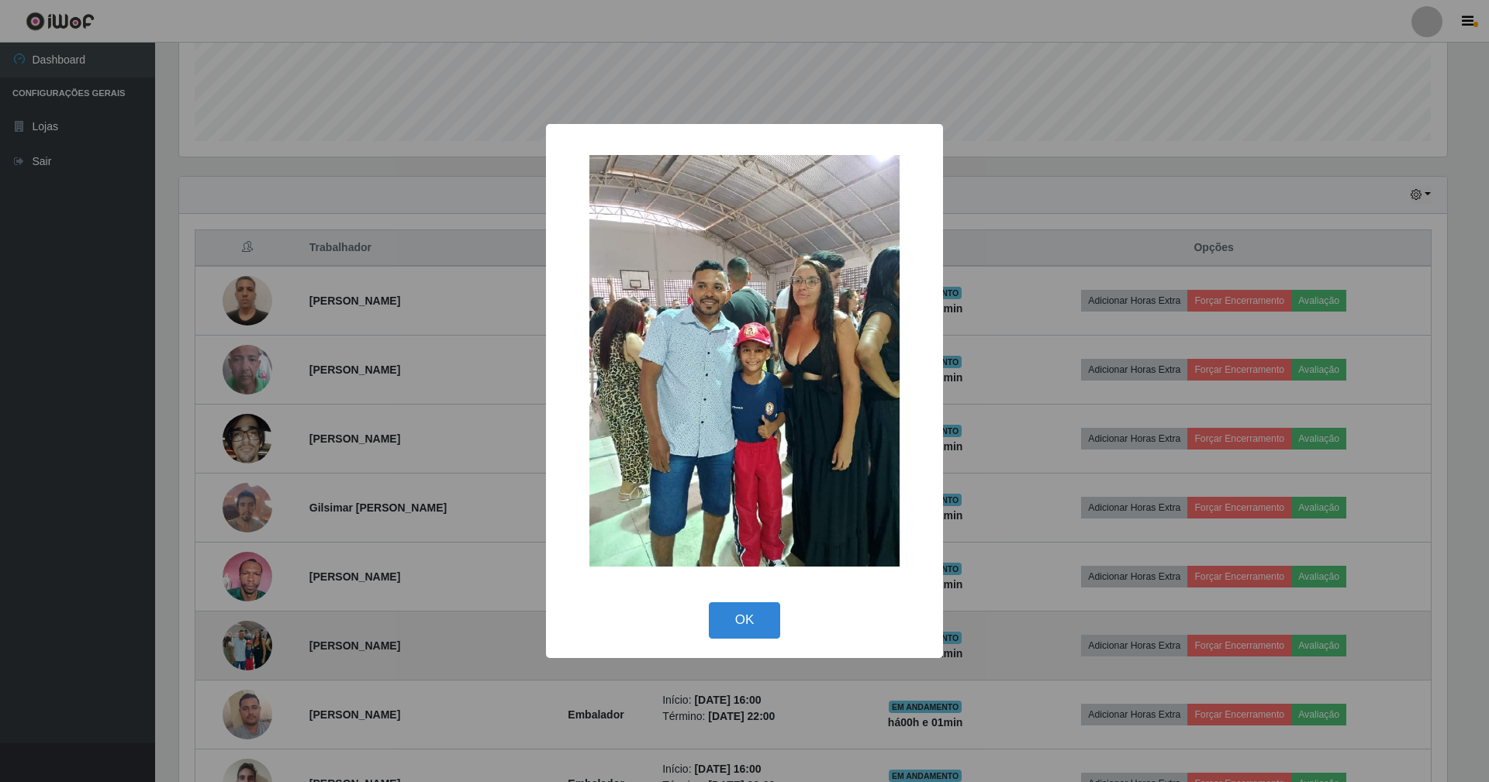
click at [709, 602] on button "OK" at bounding box center [745, 620] width 72 height 36
